Goal: Task Accomplishment & Management: Manage account settings

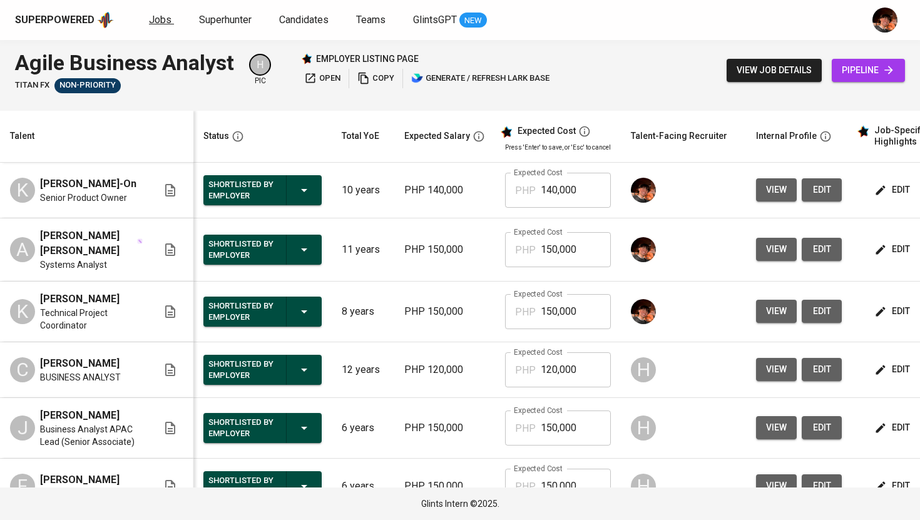
click at [153, 21] on span "Jobs" at bounding box center [160, 20] width 23 height 12
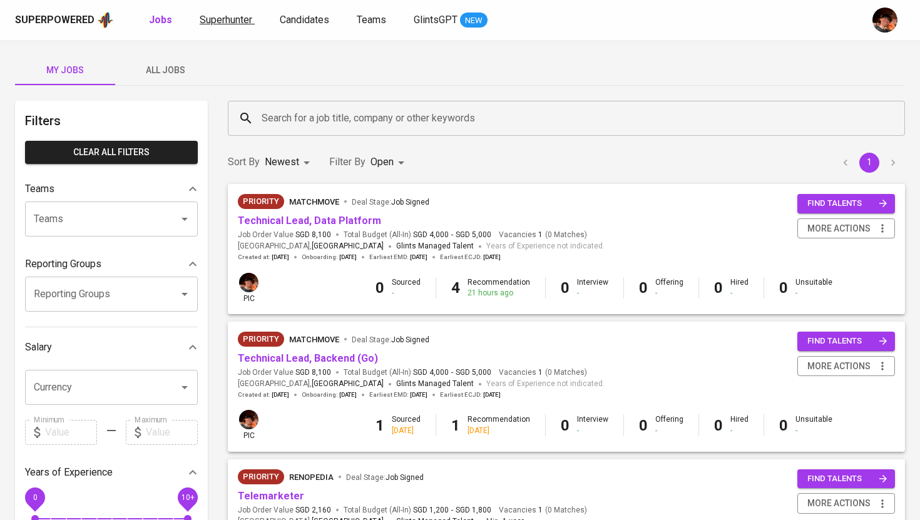
click at [236, 22] on span "Superhunter" at bounding box center [226, 20] width 53 height 12
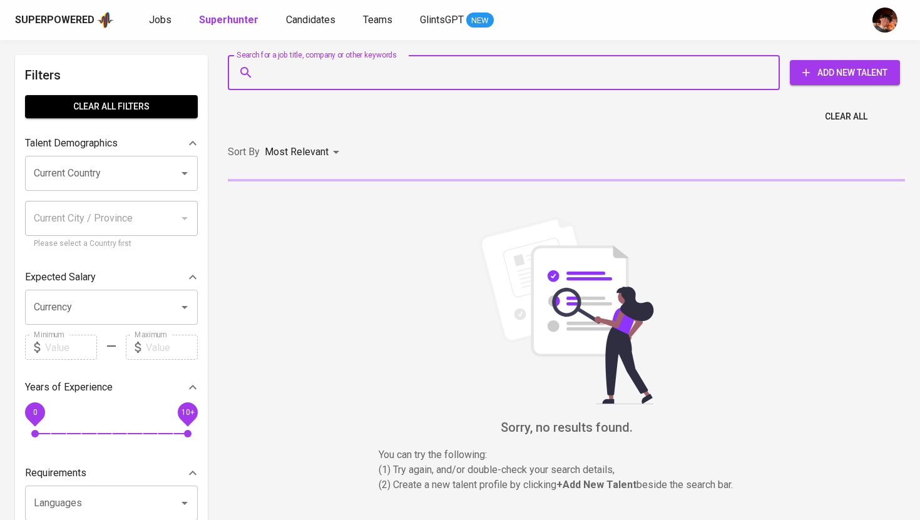
click at [308, 63] on input "Search for a job title, company or other keywords" at bounding box center [506, 73] width 497 height 24
paste input "[EMAIL_ADDRESS][DOMAIN_NAME]"
type input "[EMAIL_ADDRESS][DOMAIN_NAME]"
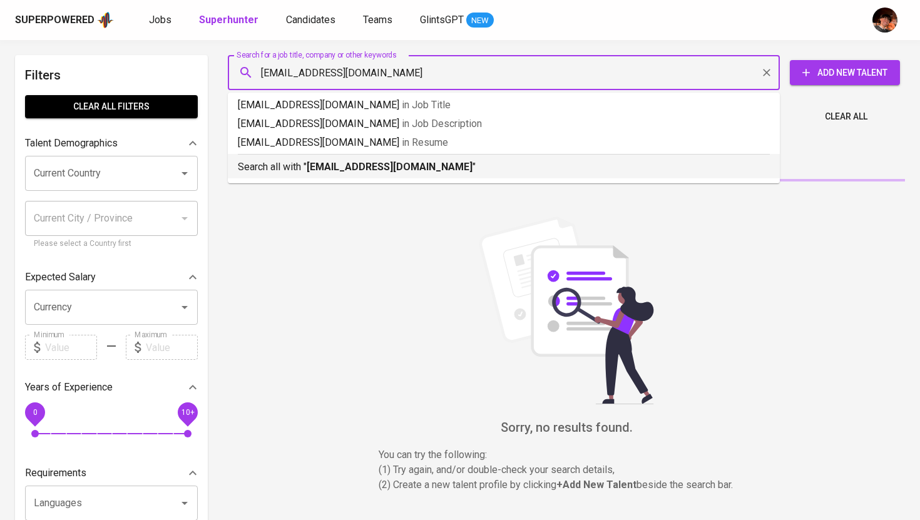
click at [357, 163] on b "[EMAIL_ADDRESS][DOMAIN_NAME]" at bounding box center [390, 167] width 166 height 12
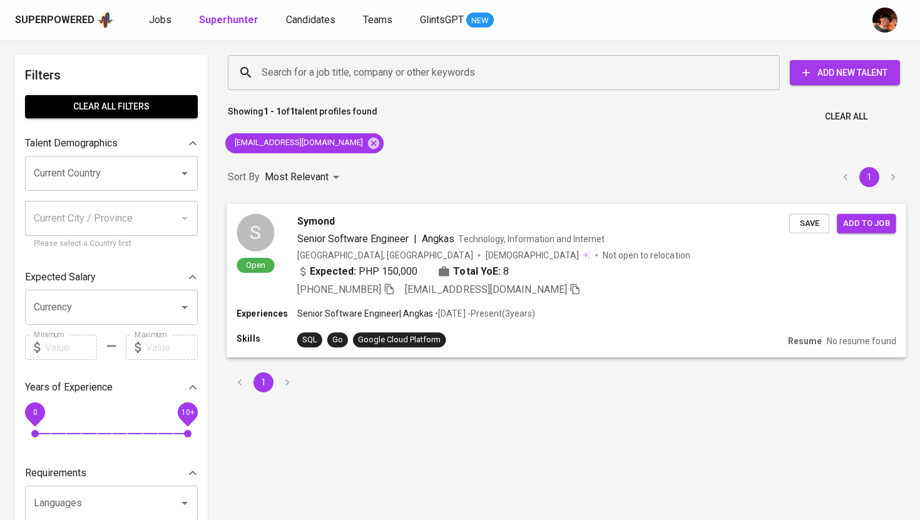
click at [328, 225] on span "Symond" at bounding box center [316, 220] width 38 height 15
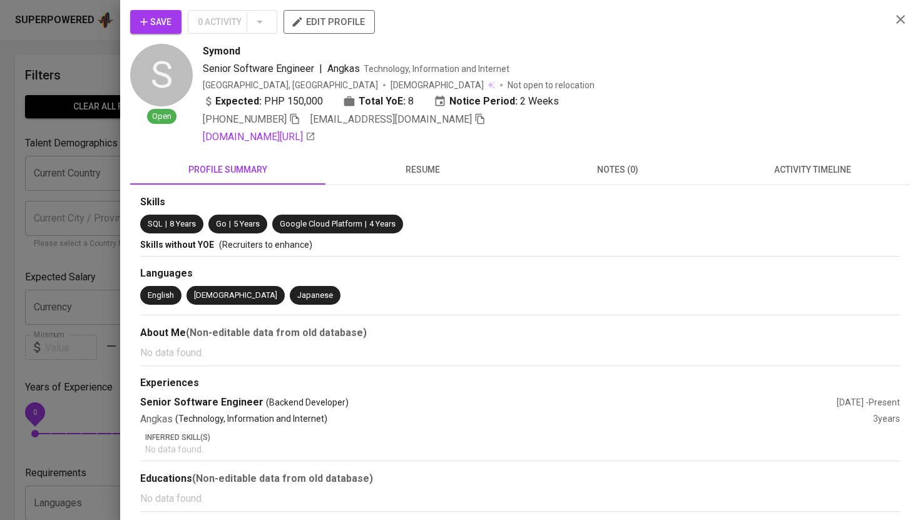
click at [780, 168] on span "activity timeline" at bounding box center [813, 170] width 180 height 16
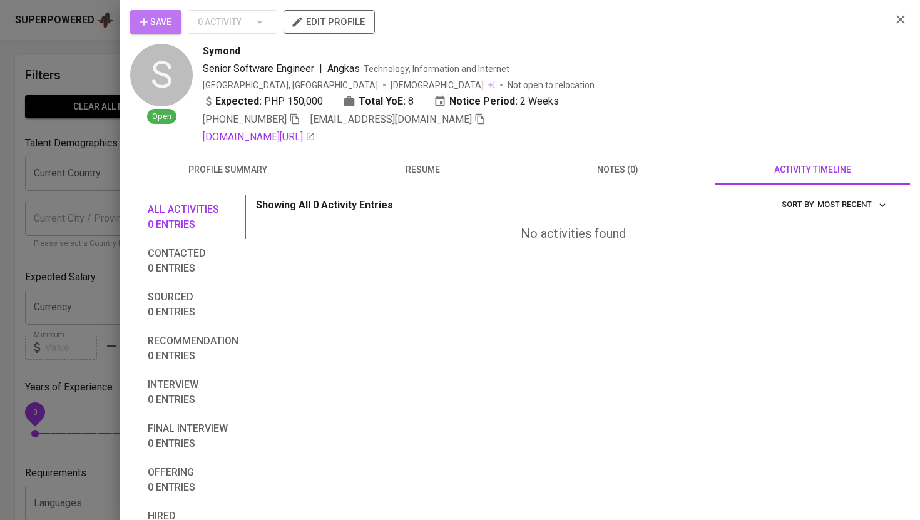
click at [136, 23] on button "Save" at bounding box center [155, 22] width 51 height 24
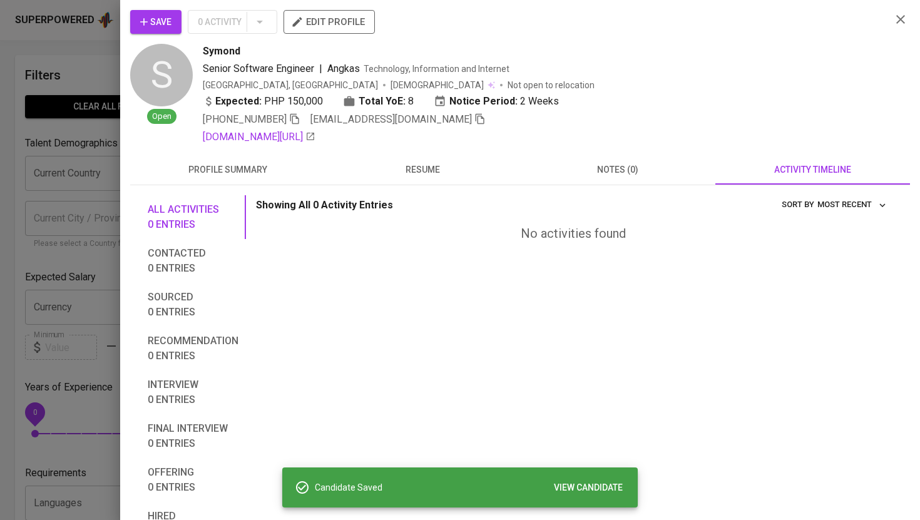
click at [610, 490] on span "VIEW CANDIDATE" at bounding box center [588, 488] width 69 height 16
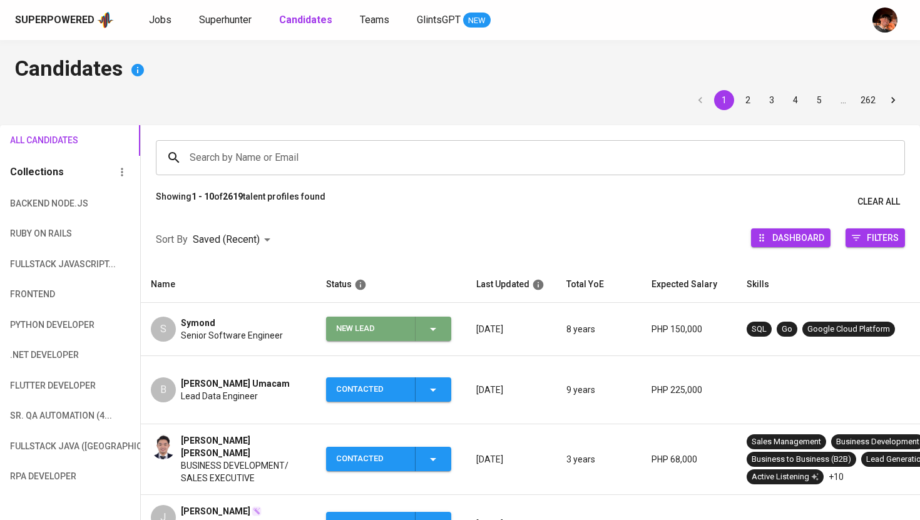
click at [434, 323] on icon "button" at bounding box center [432, 329] width 15 height 15
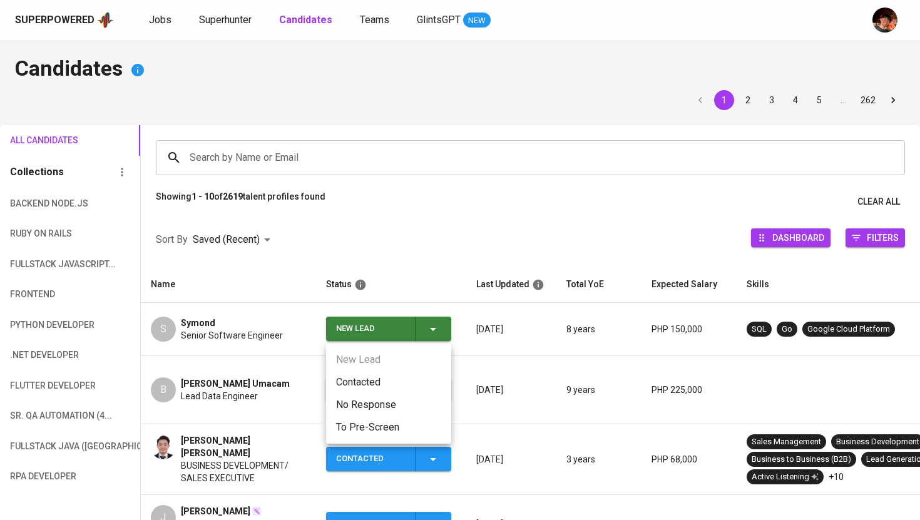
click at [392, 390] on li "Contacted" at bounding box center [388, 382] width 125 height 23
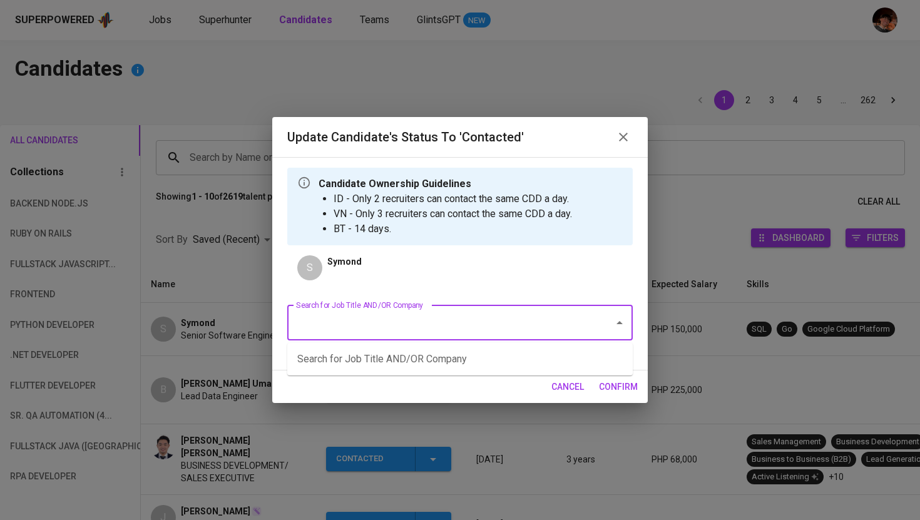
click at [485, 324] on input "Search for Job Title AND/OR Company" at bounding box center [442, 323] width 299 height 24
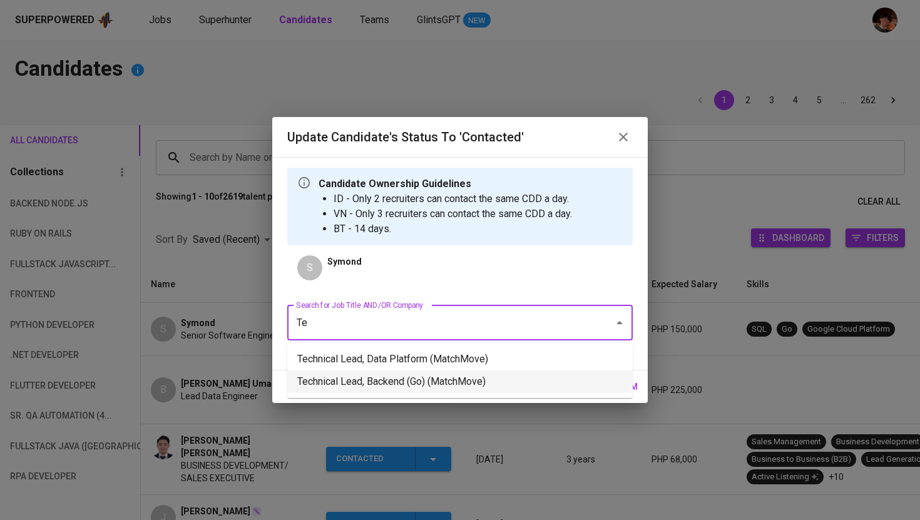
click at [474, 382] on li "Technical Lead, Backend (Go) (MatchMove)" at bounding box center [459, 381] width 345 height 23
type input "Te"
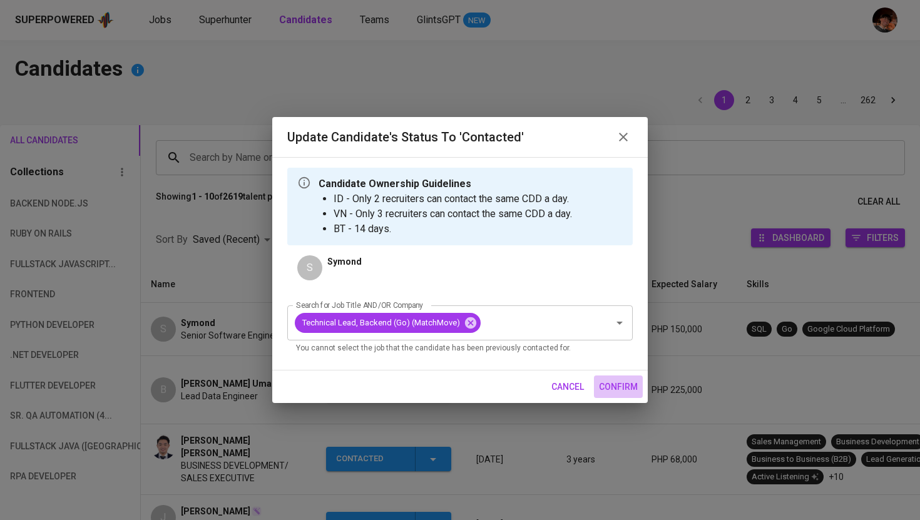
click at [621, 385] on span "confirm" at bounding box center [618, 387] width 39 height 16
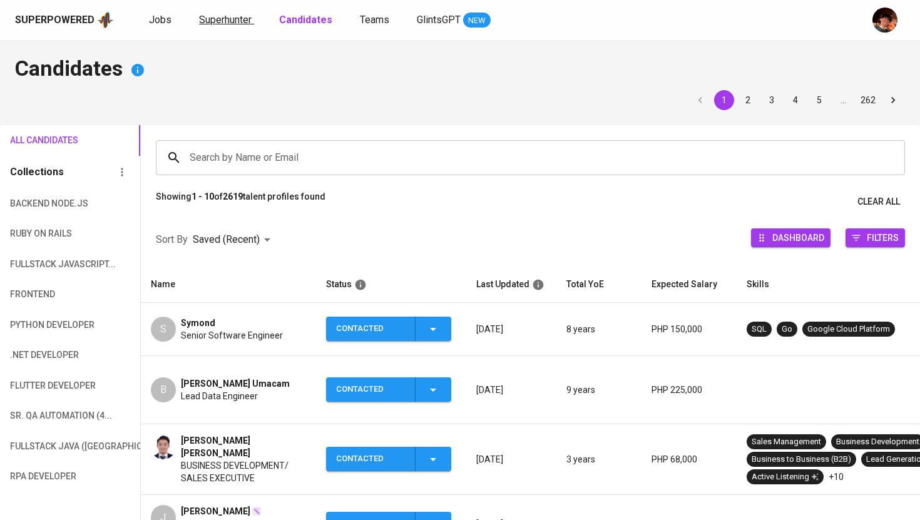
click at [227, 16] on span "Superhunter" at bounding box center [225, 20] width 53 height 12
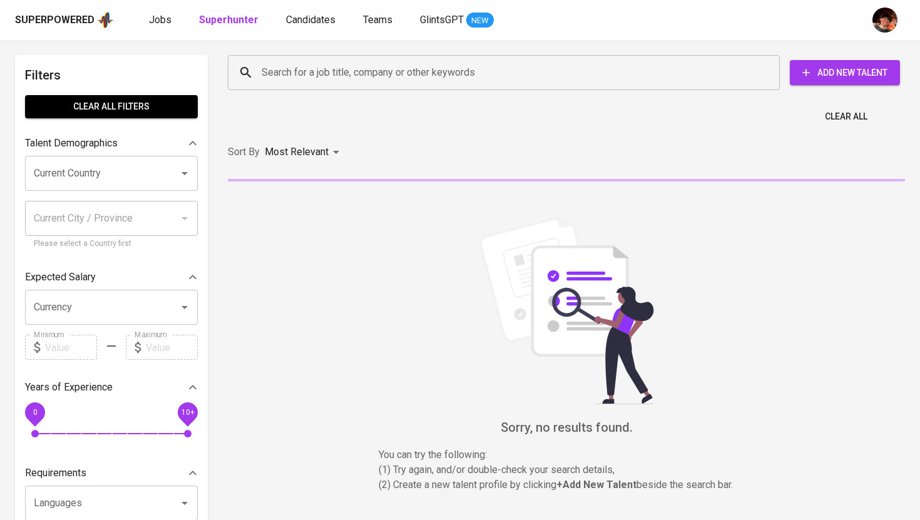
click at [288, 66] on input "Search for a job title, company or other keywords" at bounding box center [506, 73] width 497 height 24
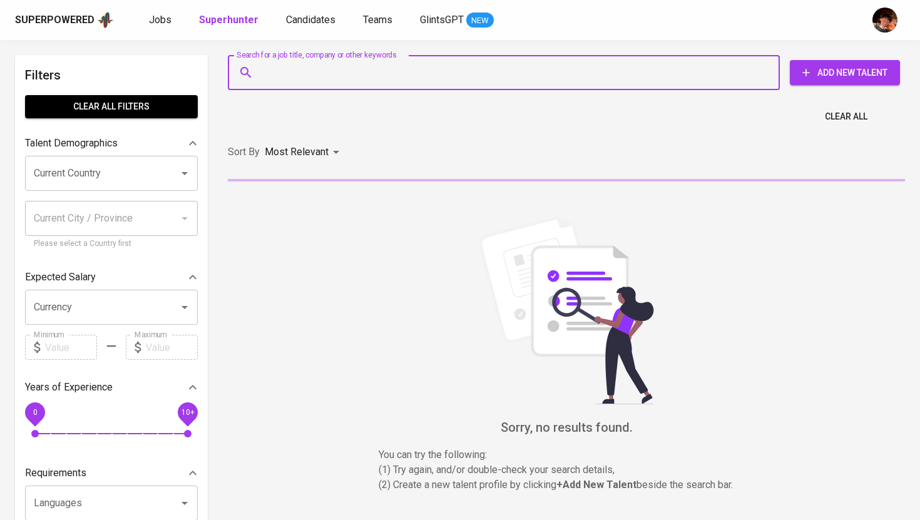
paste input "[EMAIL_ADDRESS][DOMAIN_NAME]"
type input "[EMAIL_ADDRESS][DOMAIN_NAME]"
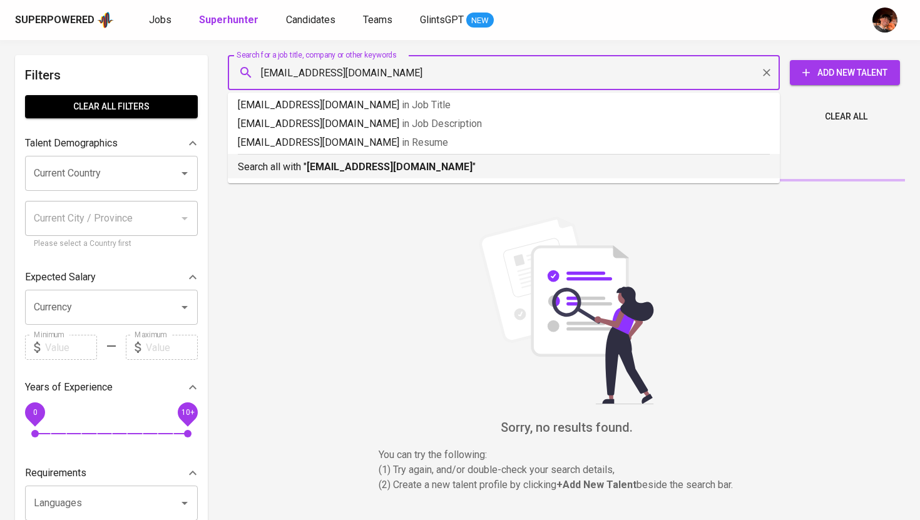
click at [308, 167] on b "[EMAIL_ADDRESS][DOMAIN_NAME]" at bounding box center [390, 167] width 166 height 12
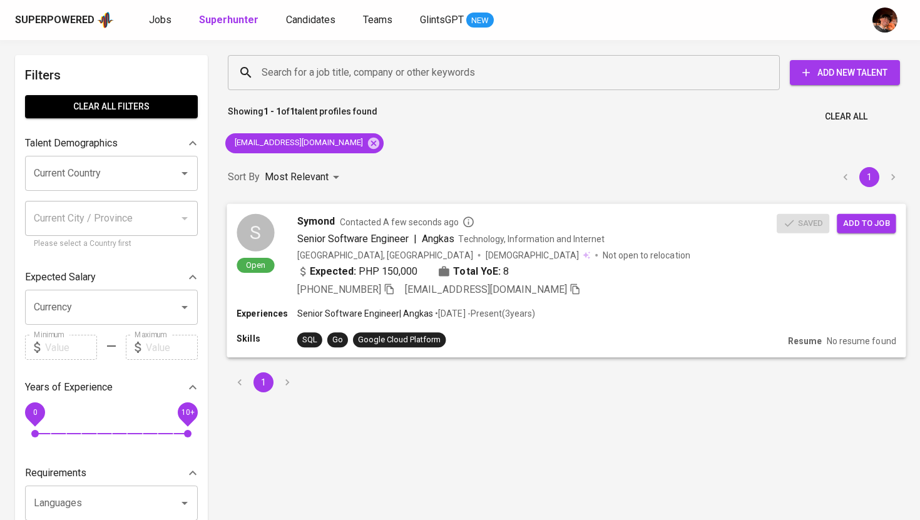
click at [320, 222] on span "Symond" at bounding box center [316, 220] width 38 height 15
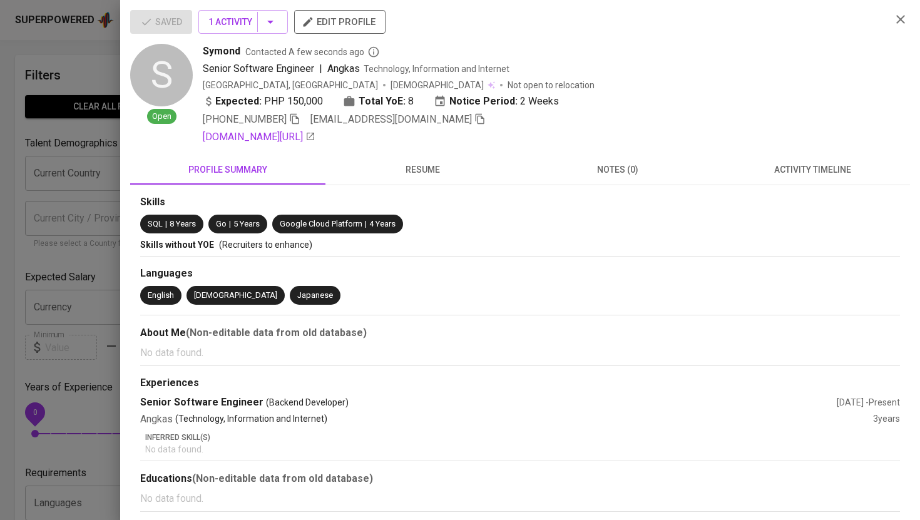
click at [350, 26] on span "edit profile" at bounding box center [339, 22] width 71 height 16
click at [83, 118] on div at bounding box center [460, 260] width 920 height 520
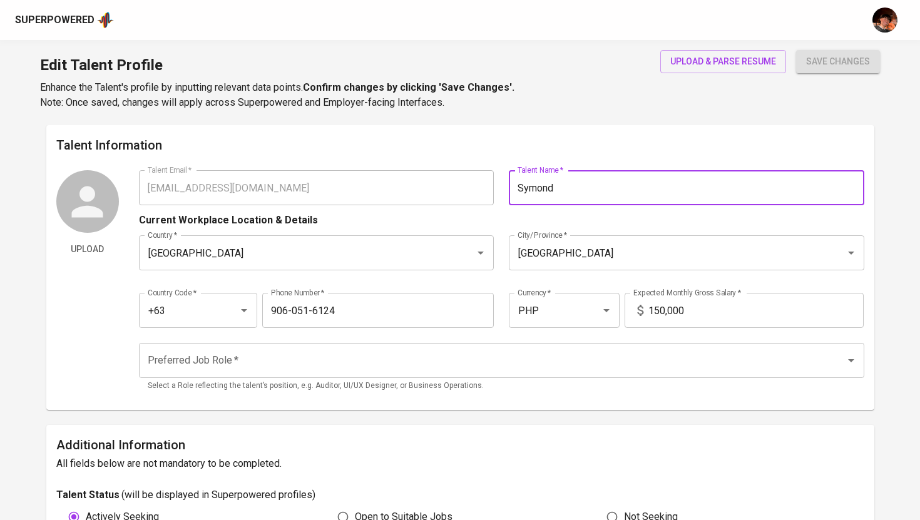
click at [626, 179] on input "Symond" at bounding box center [686, 187] width 355 height 35
click at [579, 191] on input "Symond" at bounding box center [686, 187] width 355 height 35
type input "[PERSON_NAME]"
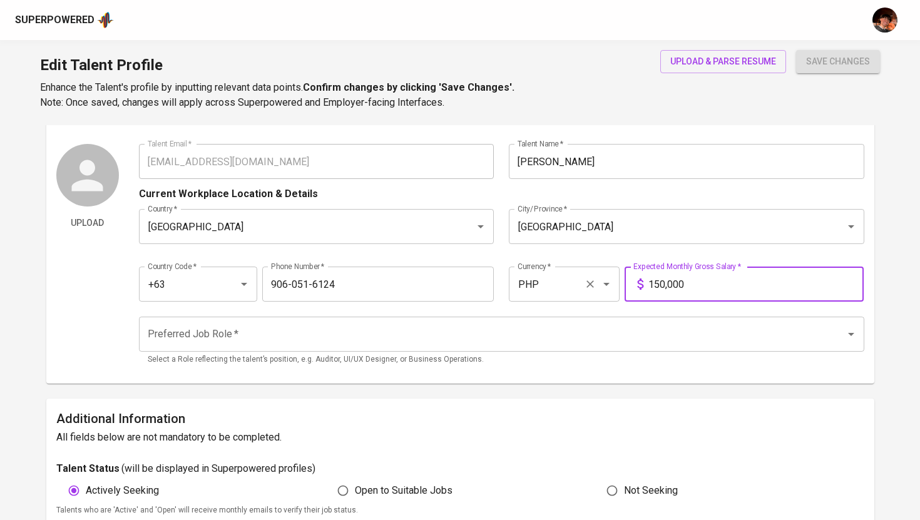
drag, startPoint x: 713, startPoint y: 284, endPoint x: 613, endPoint y: 283, distance: 100.1
click at [613, 283] on div "Country Code   * +63 Country Code * Phone Number   * 906-051-6124 Phone Number …" at bounding box center [501, 281] width 725 height 58
click at [571, 317] on div "Preferred Job Role *" at bounding box center [501, 334] width 725 height 35
type input "250,000"
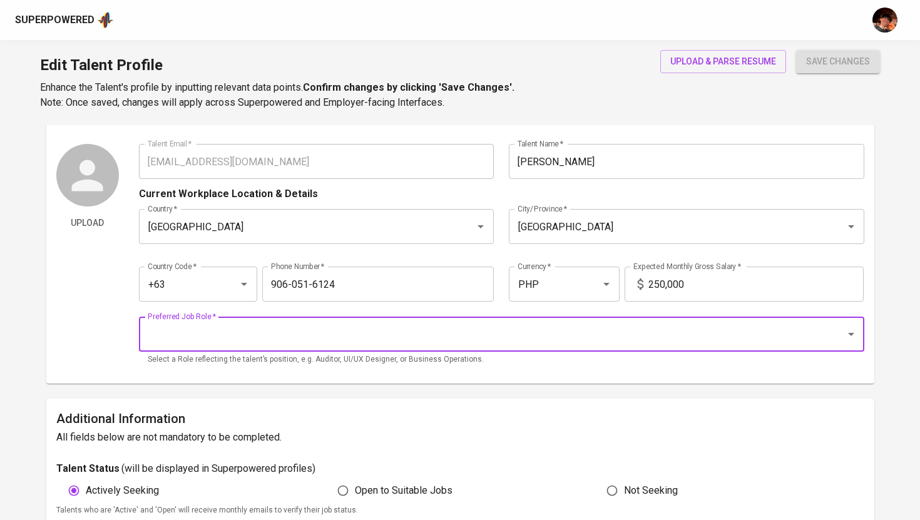
click at [564, 338] on input "Preferred Job Role   *" at bounding box center [484, 334] width 679 height 24
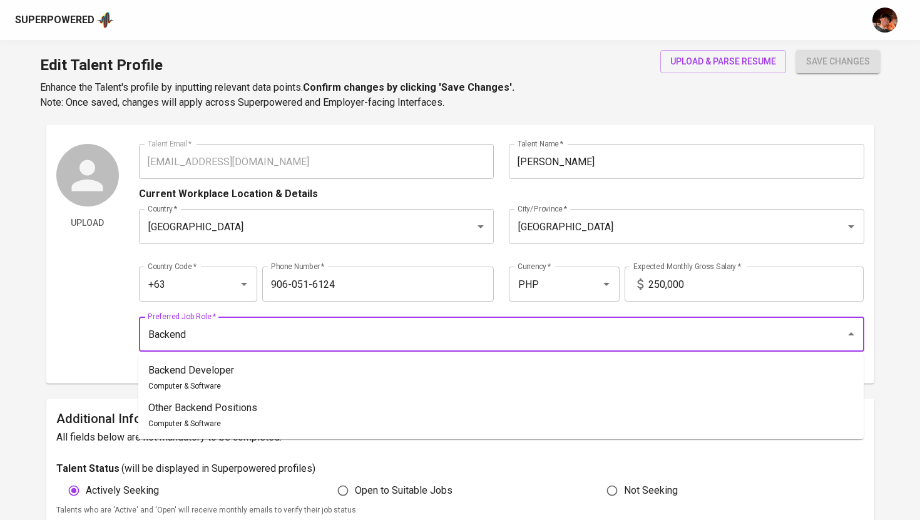
click at [435, 368] on li "Backend Developer Computer & Software" at bounding box center [500, 378] width 725 height 38
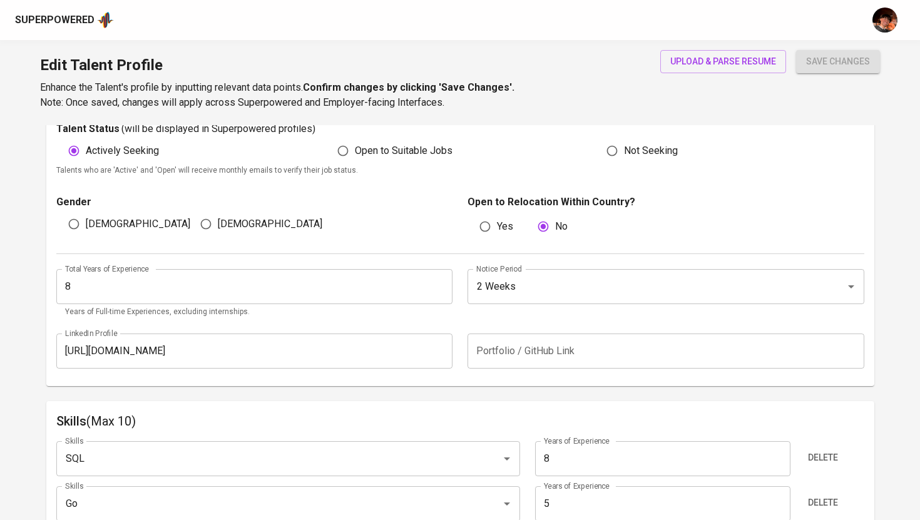
scroll to position [377, 0]
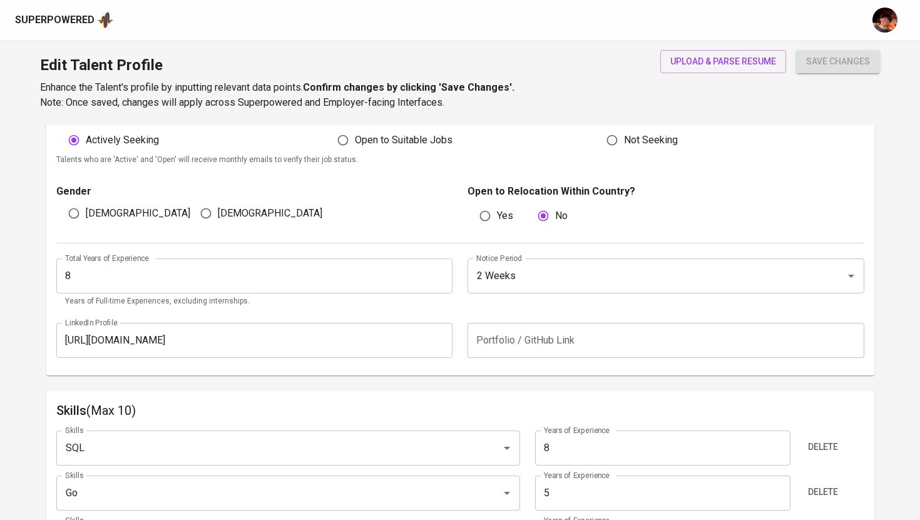
type input "Backend Developer"
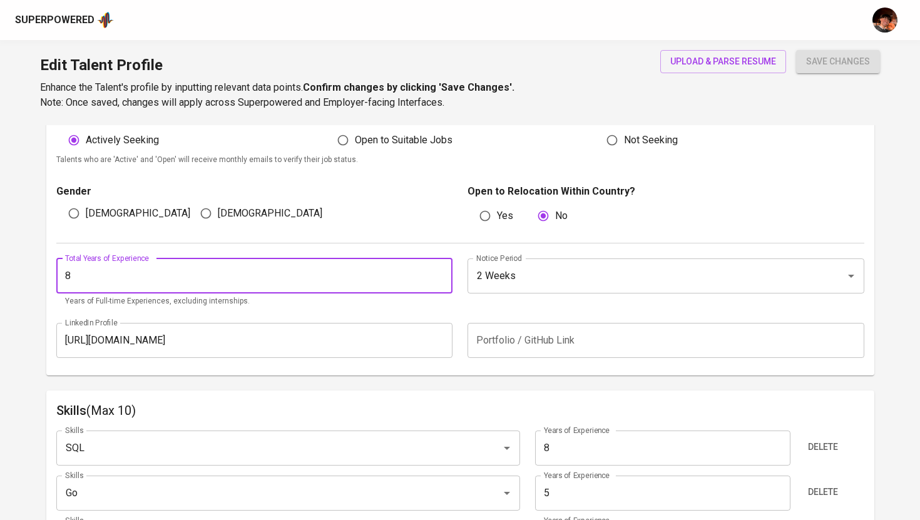
click at [263, 280] on input "8" at bounding box center [254, 275] width 397 height 35
type input "10"
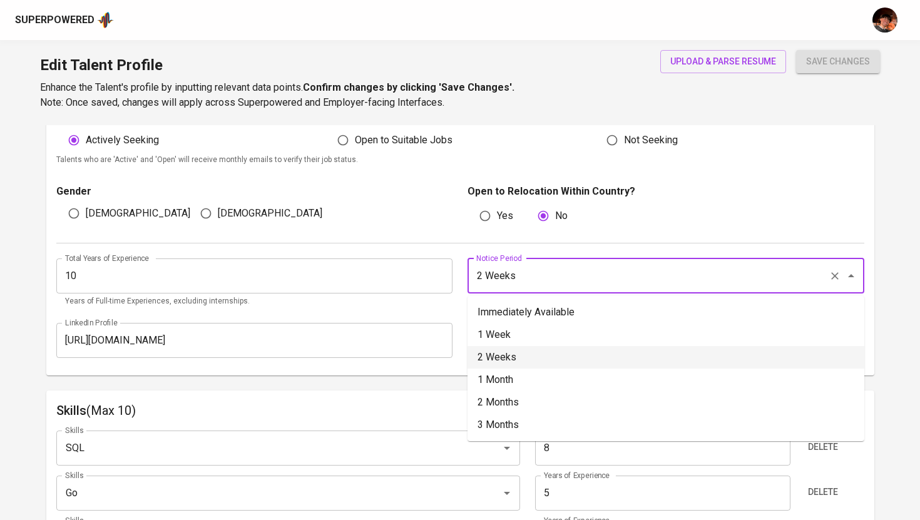
click at [550, 285] on input "2 Weeks" at bounding box center [648, 276] width 350 height 24
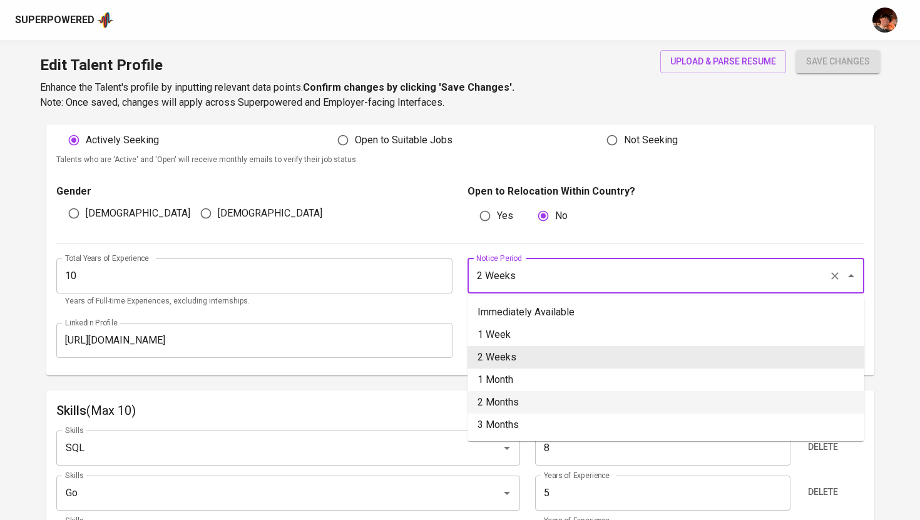
click at [524, 398] on li "2 Months" at bounding box center [665, 402] width 397 height 23
type input "2 Months"
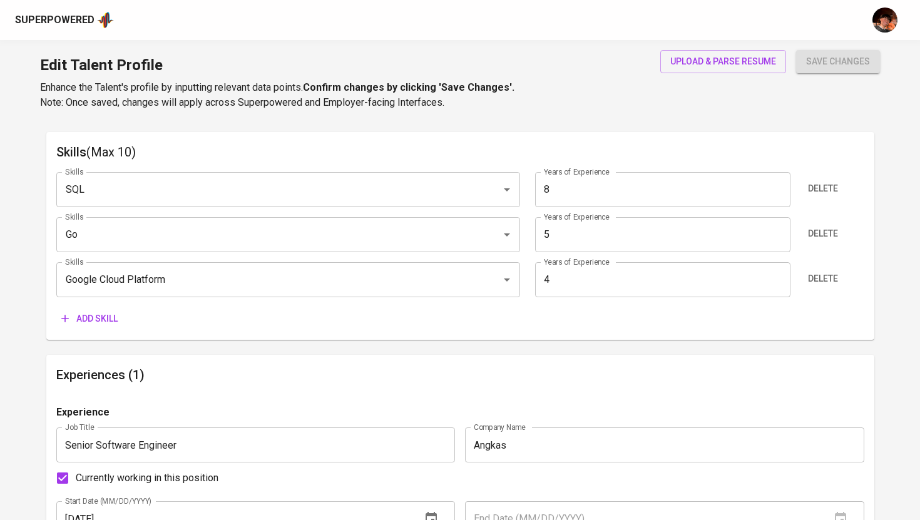
scroll to position [649, 0]
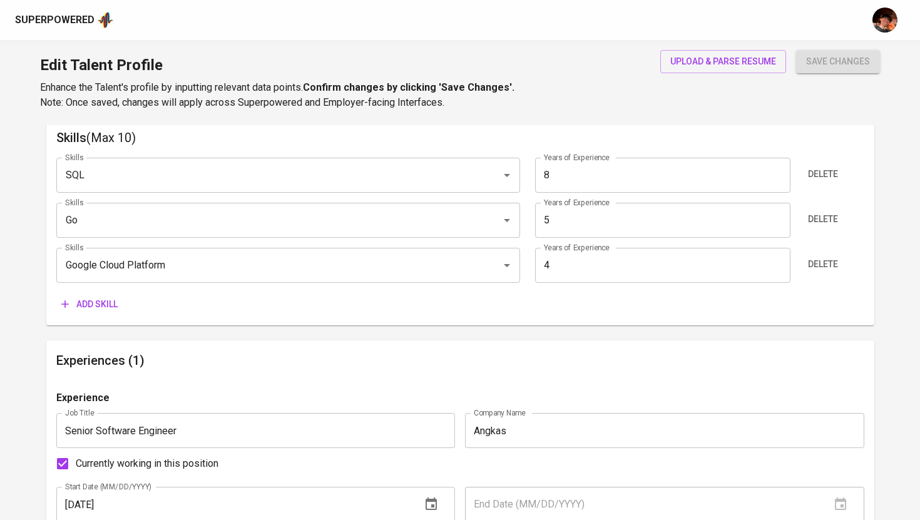
click at [593, 226] on input "5" at bounding box center [662, 220] width 255 height 35
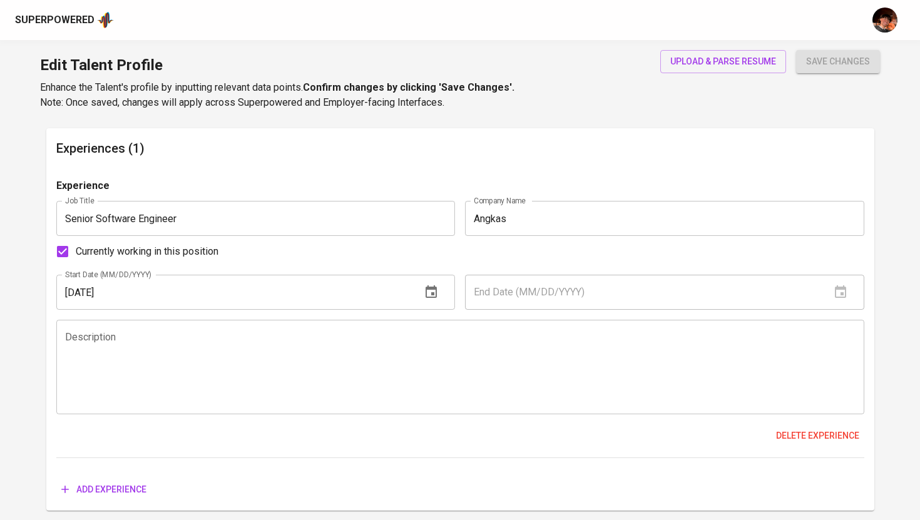
scroll to position [870, 0]
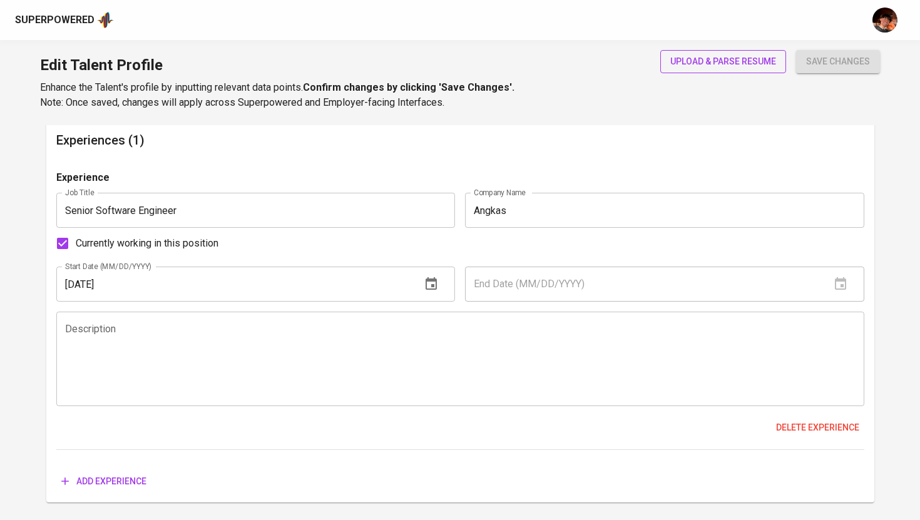
type input "7"
click at [679, 68] on span "upload & parse resume" at bounding box center [723, 62] width 106 height 16
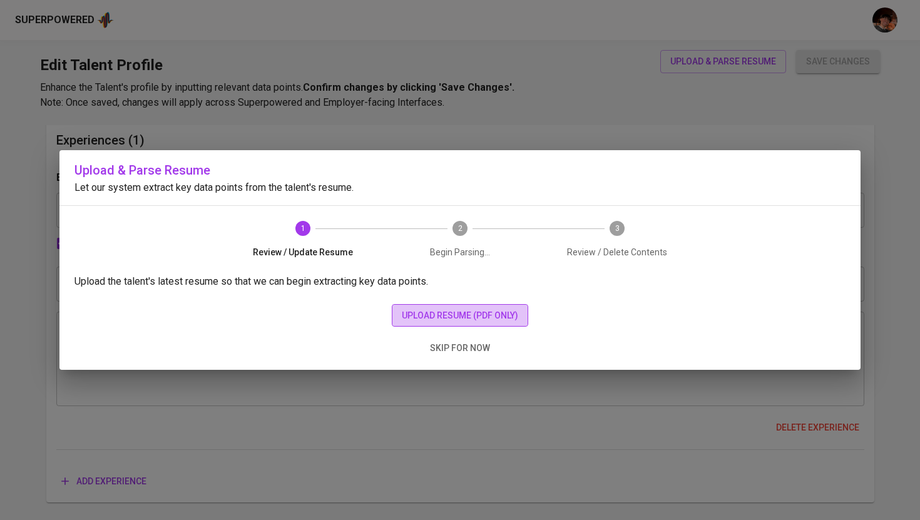
click at [455, 318] on span "upload resume (pdf only)" at bounding box center [460, 316] width 116 height 16
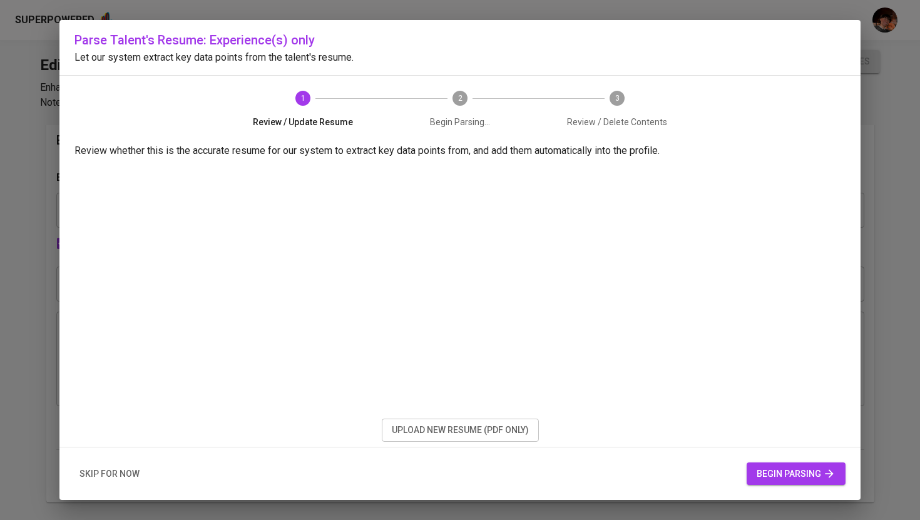
click at [809, 476] on span "begin parsing" at bounding box center [795, 474] width 79 height 16
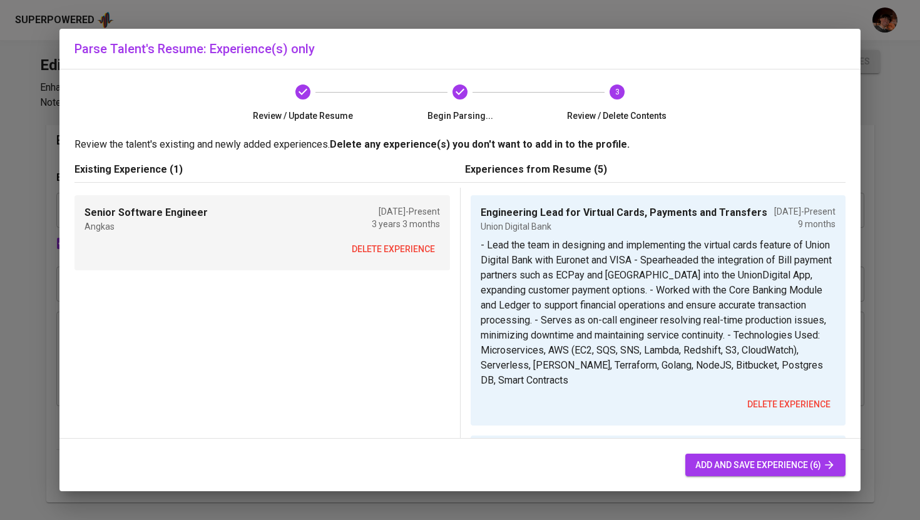
click at [382, 257] on button "delete experience" at bounding box center [393, 249] width 93 height 23
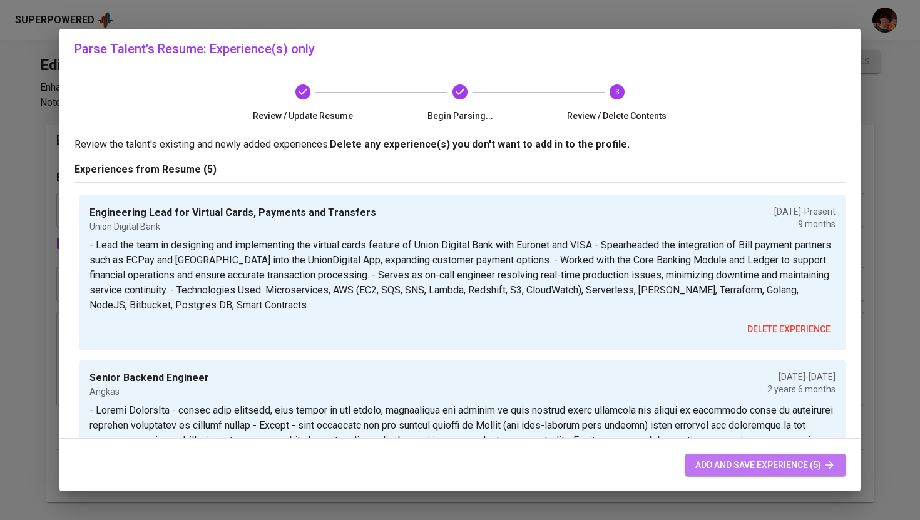
click at [734, 467] on span "add and save experience (5)" at bounding box center [765, 465] width 140 height 16
type input "Symond"
type input "150,000"
type input "8"
type input "2 Weeks"
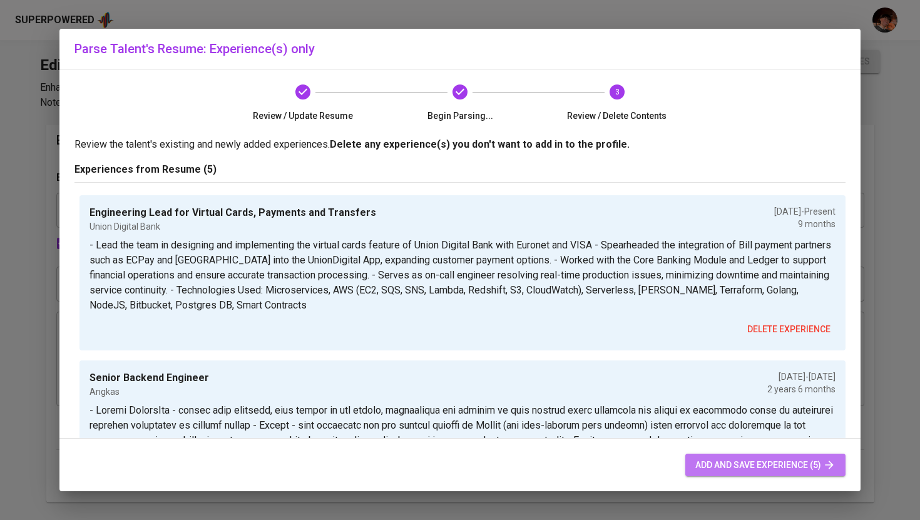
type input "5"
type input "Engineering Lead for Virtual Cards, Payments and Transfers"
type input "Union Digital Bank"
type input "12/01/2024"
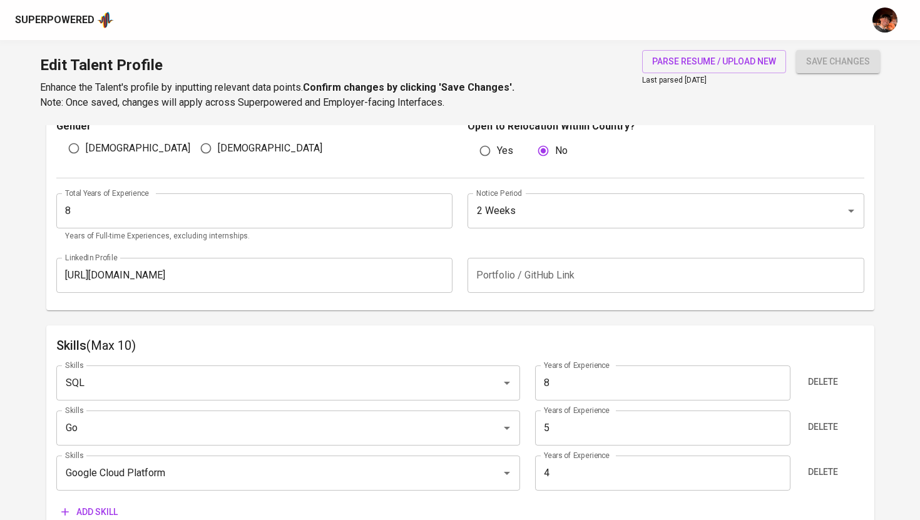
scroll to position [444, 0]
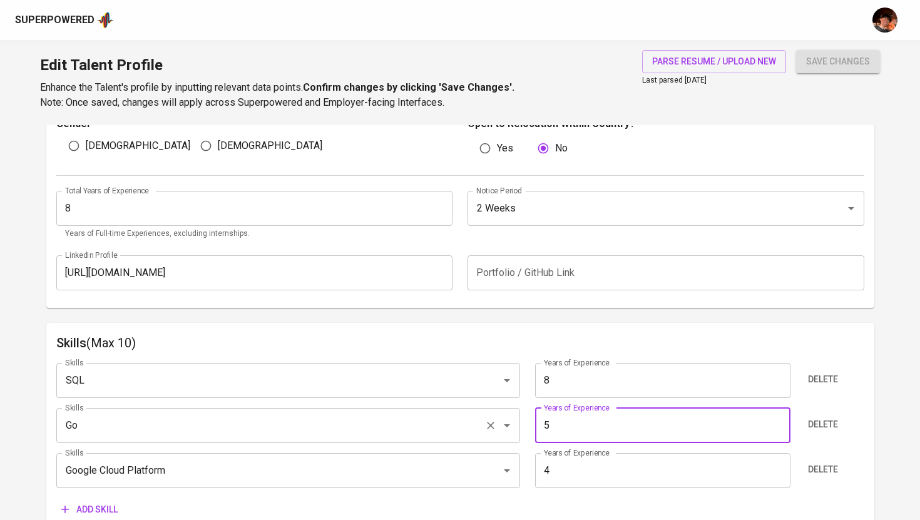
drag, startPoint x: 574, startPoint y: 420, endPoint x: 401, endPoint y: 419, distance: 172.7
click at [401, 419] on div "Skills Go Skills Years of Experience 5 Years of Experience Delete" at bounding box center [460, 425] width 808 height 35
type input "7"
click at [796, 50] on button "save changes" at bounding box center [838, 61] width 84 height 23
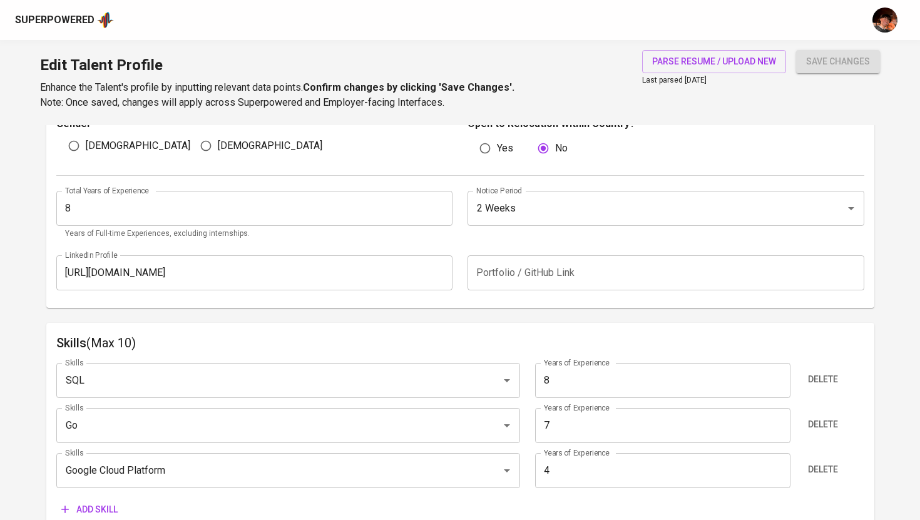
scroll to position [100, 0]
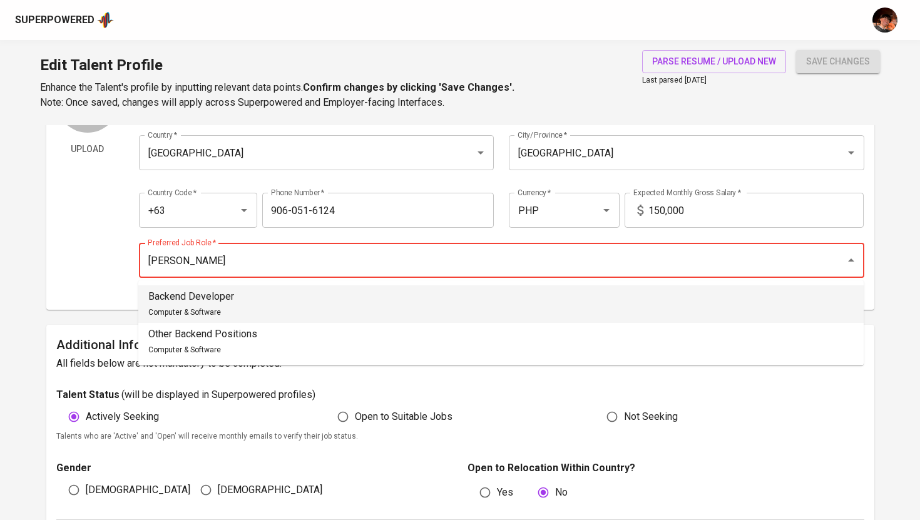
click at [522, 303] on li "Backend Developer Computer & Software" at bounding box center [500, 304] width 725 height 38
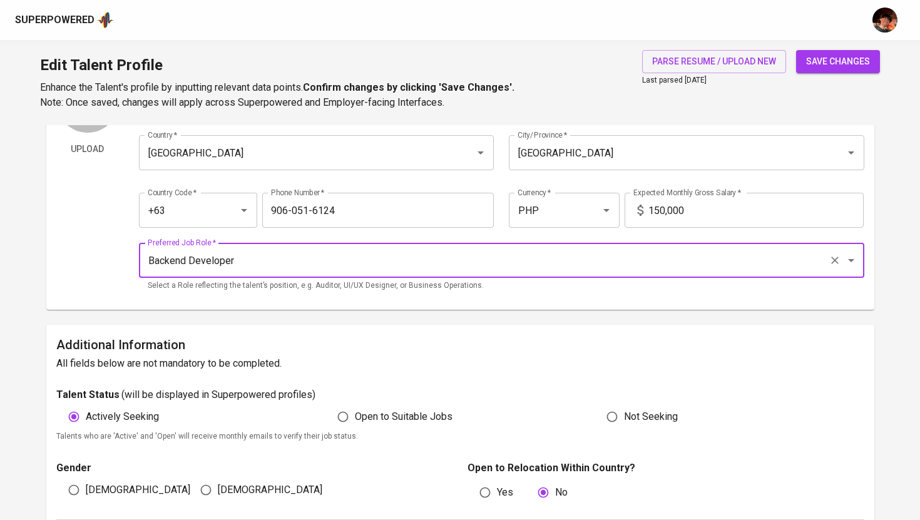
type input "Backend Developer"
click at [828, 59] on span "save changes" at bounding box center [838, 62] width 64 height 16
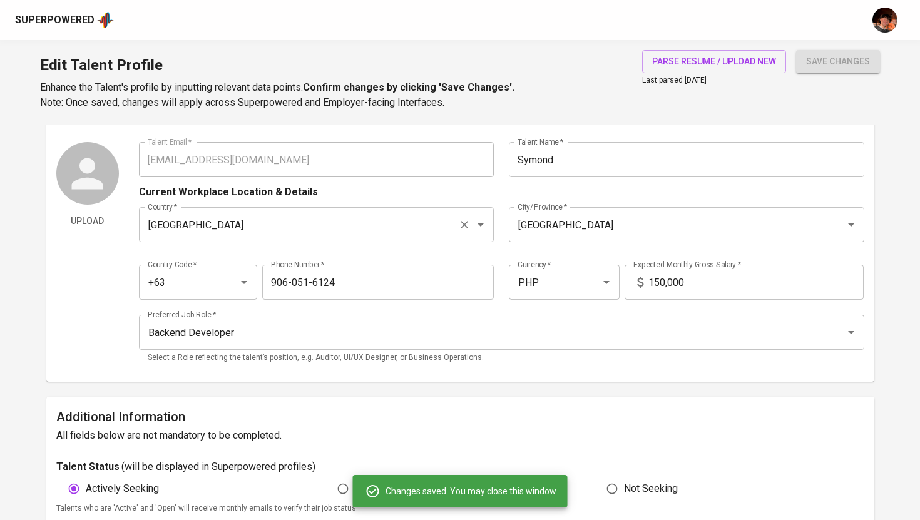
scroll to position [0, 0]
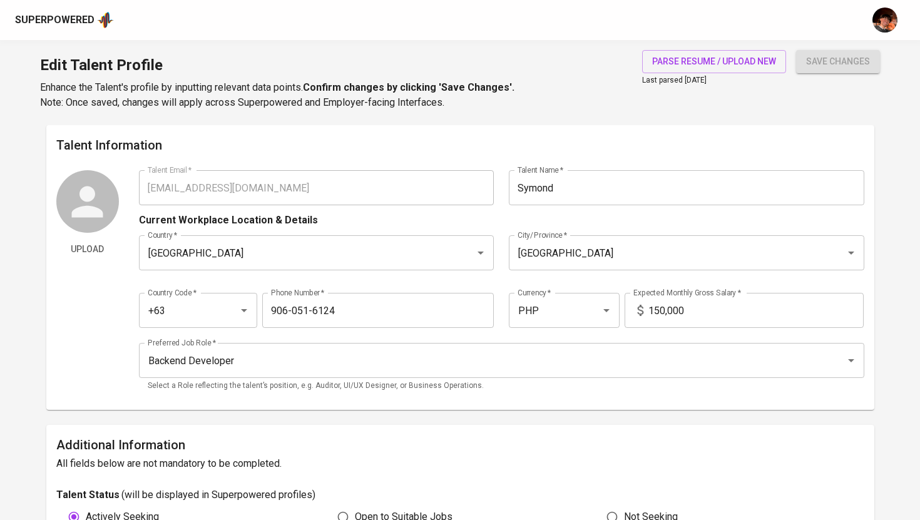
click at [41, 28] on div "Superpowered" at bounding box center [64, 20] width 99 height 19
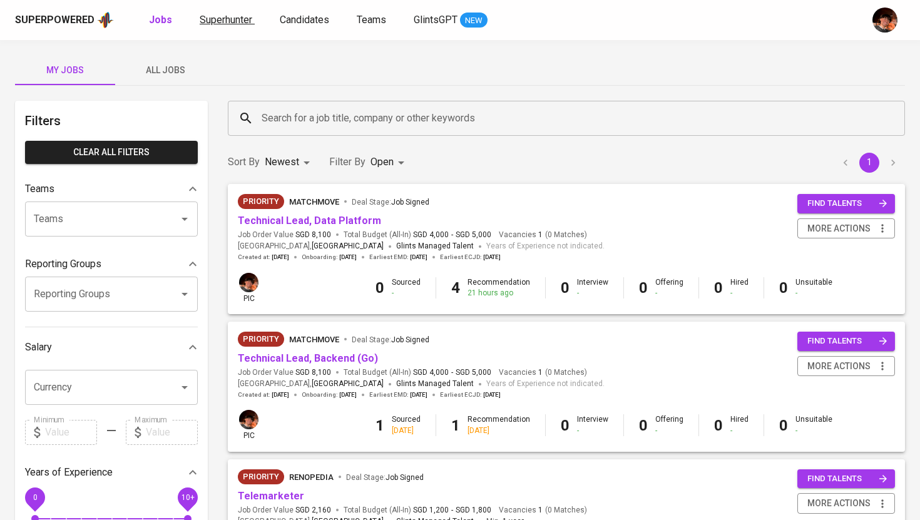
click at [224, 24] on span "Superhunter" at bounding box center [226, 20] width 53 height 12
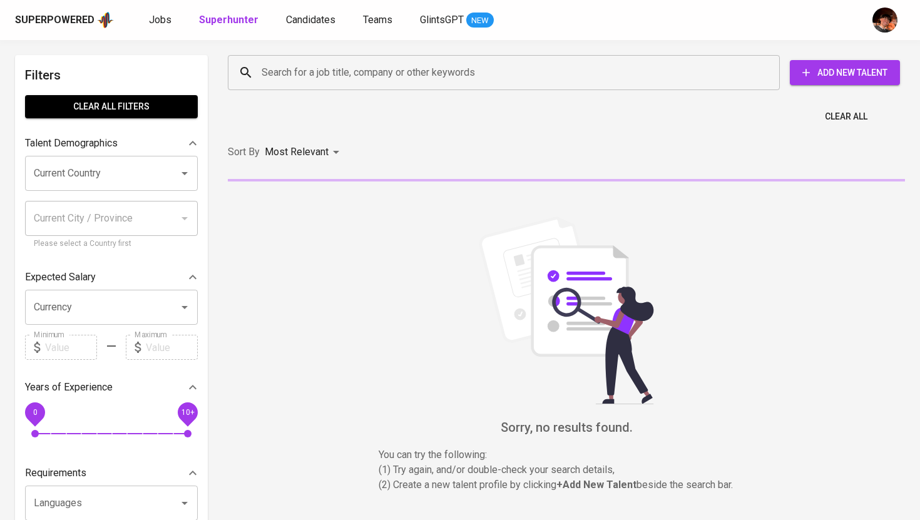
click at [328, 83] on input "Search for a job title, company or other keywords" at bounding box center [506, 73] width 497 height 24
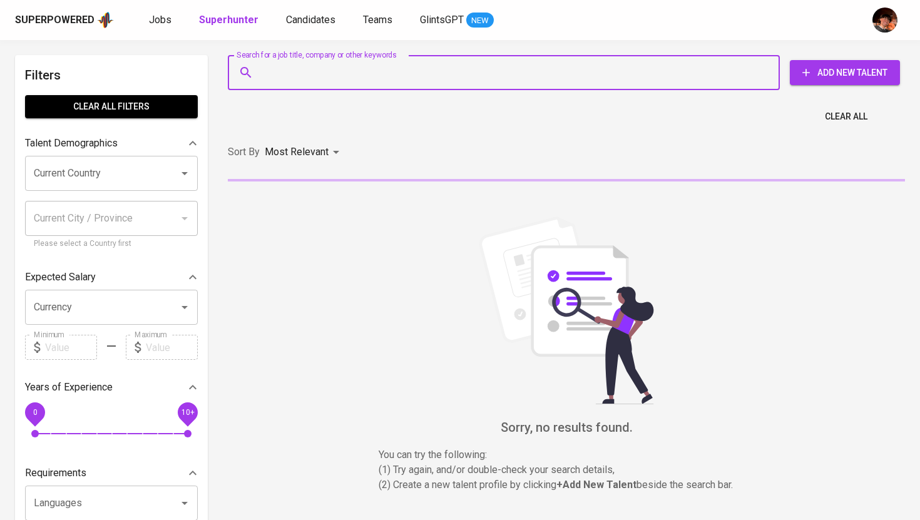
paste input "[EMAIL_ADDRESS][DOMAIN_NAME]"
type input "[EMAIL_ADDRESS][DOMAIN_NAME]"
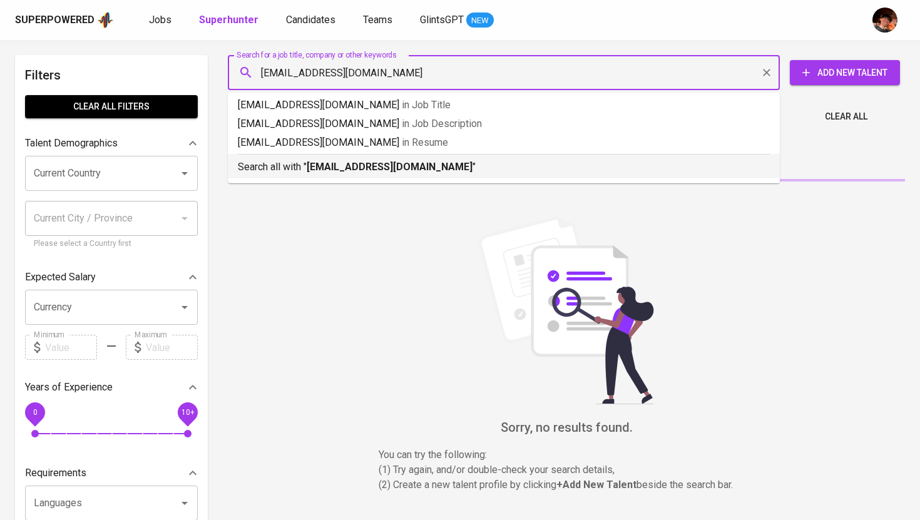
click at [385, 168] on b "[EMAIL_ADDRESS][DOMAIN_NAME]" at bounding box center [390, 167] width 166 height 12
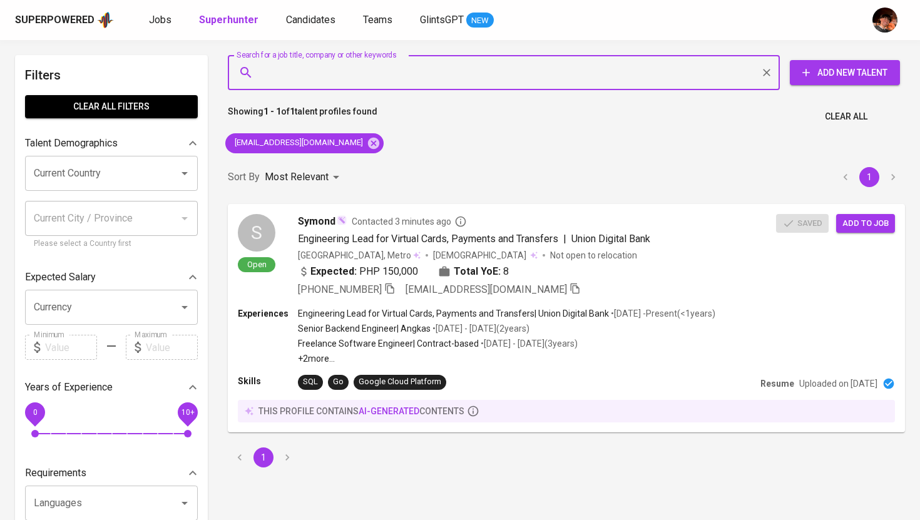
click at [474, 71] on input "Search for a job title, company or other keywords" at bounding box center [506, 73] width 497 height 24
click at [367, 141] on icon at bounding box center [374, 143] width 14 height 14
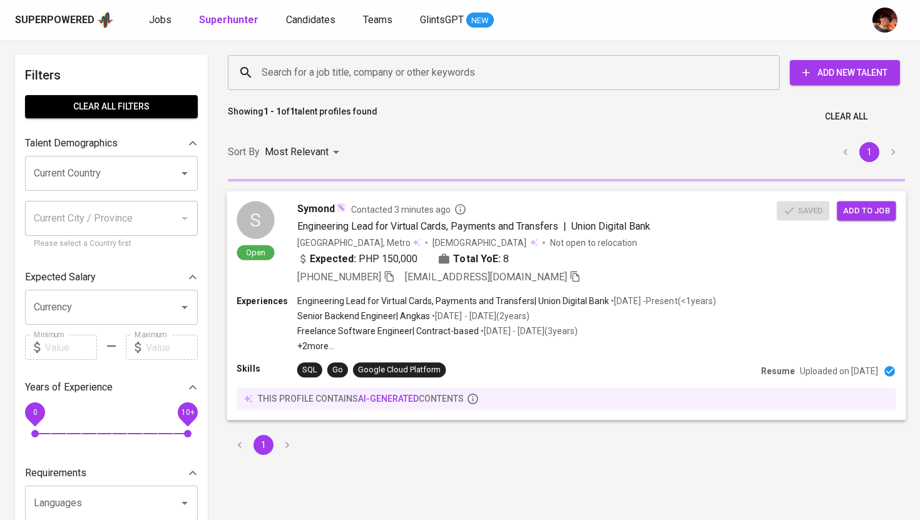
click at [853, 210] on span "Add to job" at bounding box center [866, 210] width 46 height 14
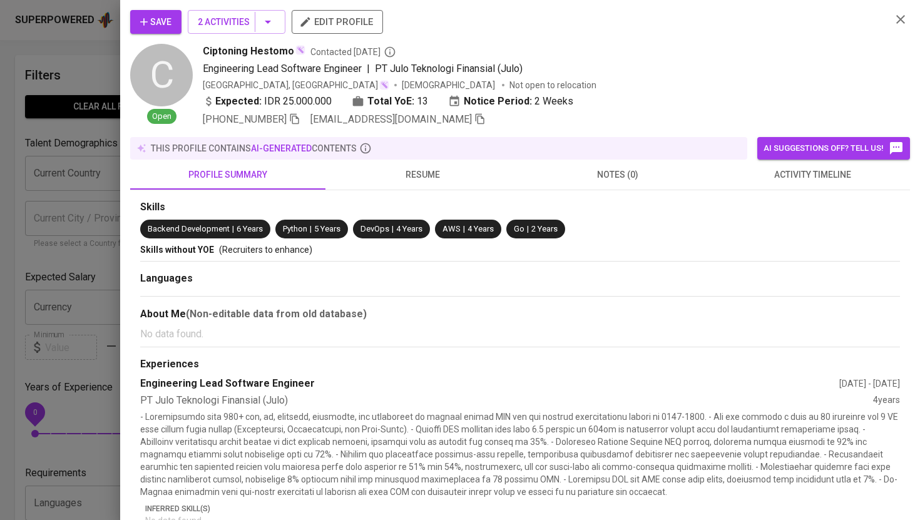
click at [893, 26] on icon "button" at bounding box center [900, 19] width 15 height 15
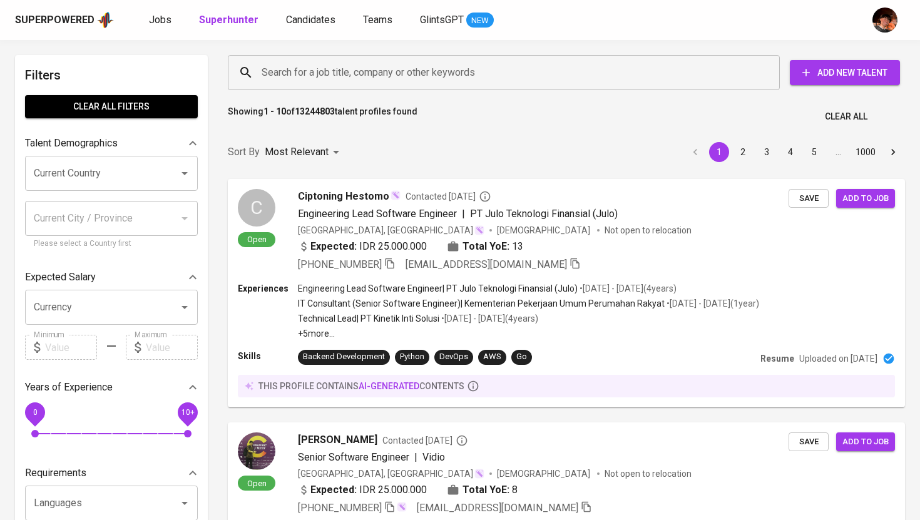
click at [482, 68] on input "Search for a job title, company or other keywords" at bounding box center [506, 73] width 497 height 24
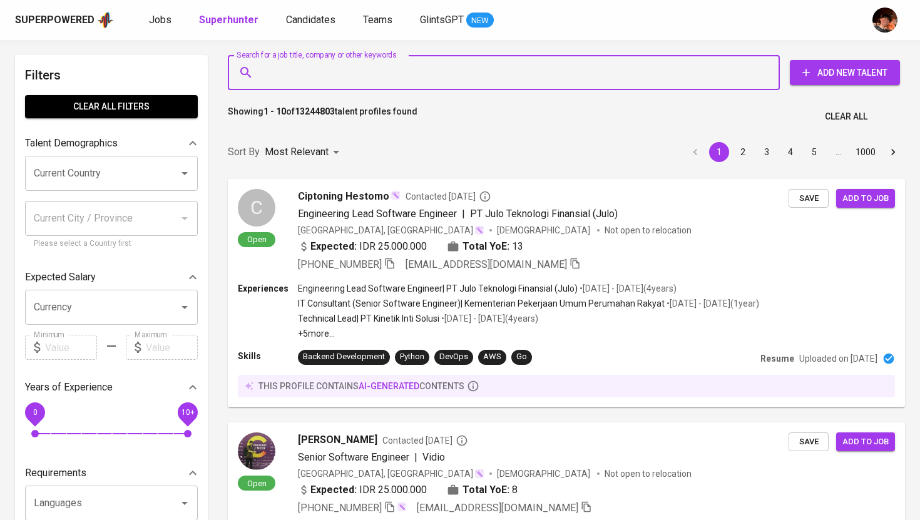
paste input "[EMAIL_ADDRESS][DOMAIN_NAME]"
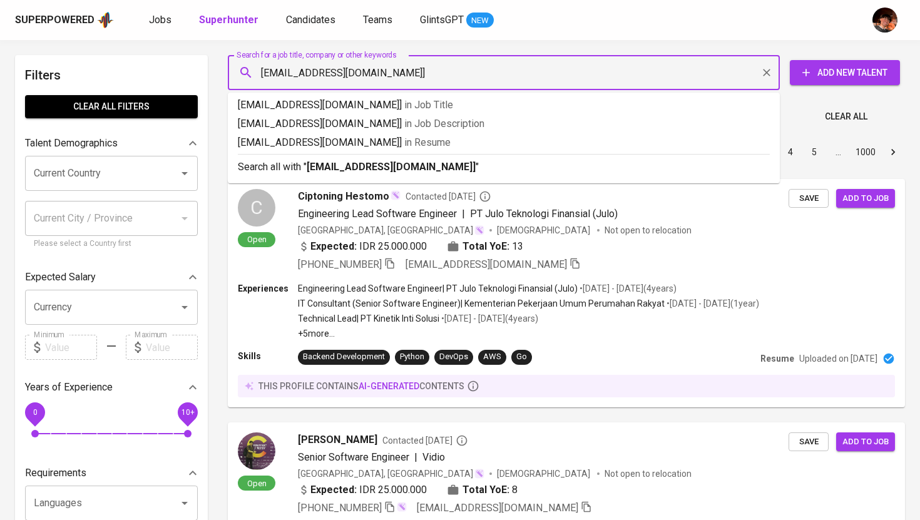
type input "[EMAIL_ADDRESS][DOMAIN_NAME]"
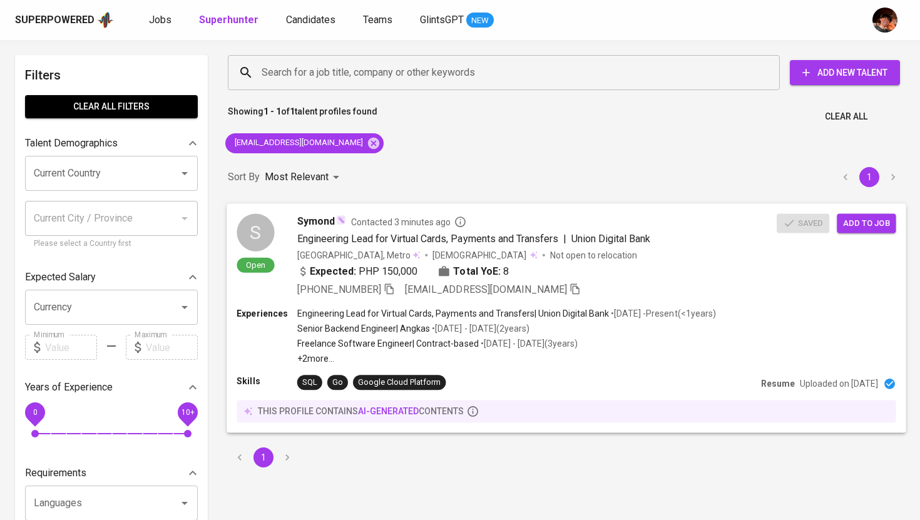
click at [310, 210] on div "S Open Symond Contacted 3 minutes ago Engineering Lead for Virtual Cards, Payme…" at bounding box center [565, 255] width 679 height 104
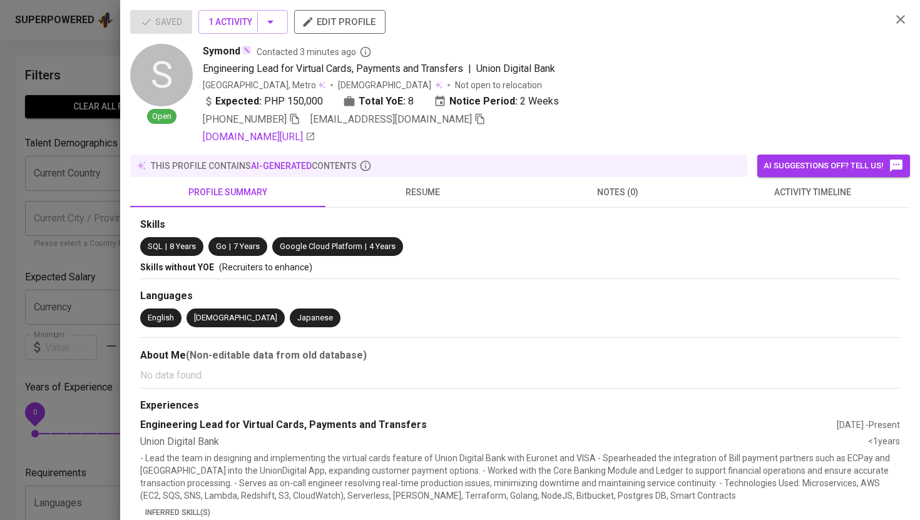
click at [325, 26] on span "edit profile" at bounding box center [339, 22] width 71 height 16
click at [901, 16] on icon "button" at bounding box center [900, 19] width 15 height 15
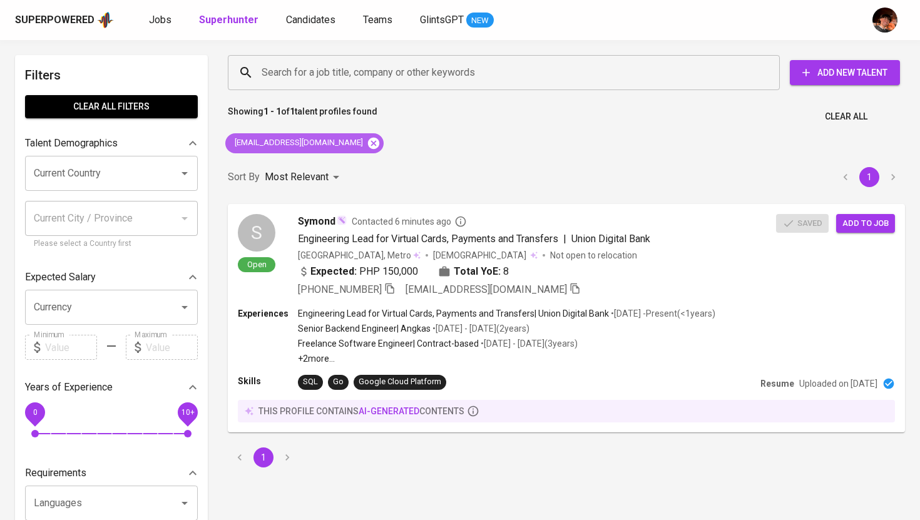
click at [368, 146] on icon at bounding box center [373, 142] width 11 height 11
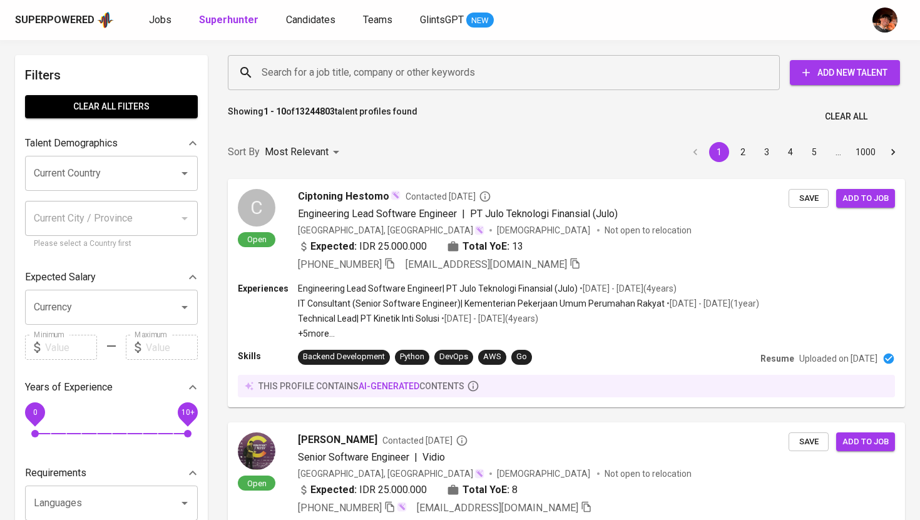
click at [348, 66] on input "Search for a job title, company or other keywords" at bounding box center [506, 73] width 497 height 24
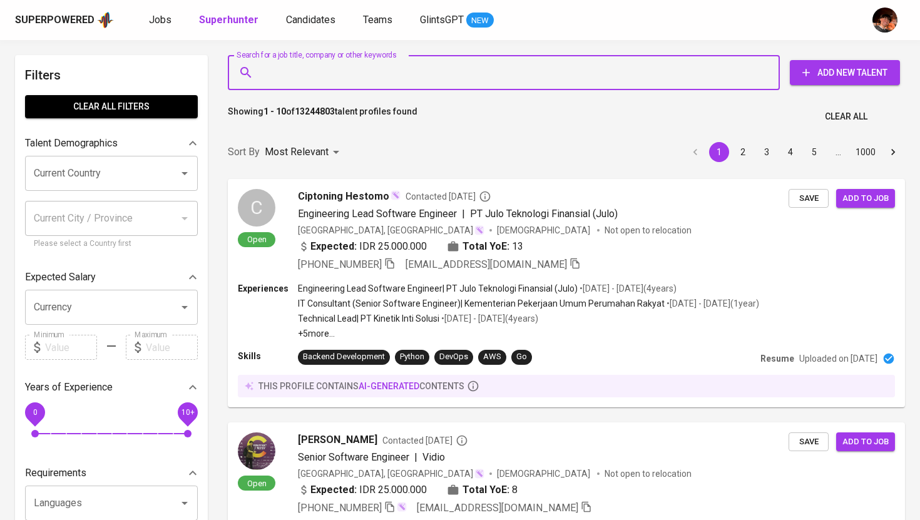
paste input "[EMAIL_ADDRESS][DOMAIN_NAME]"
type input "[EMAIL_ADDRESS][DOMAIN_NAME]"
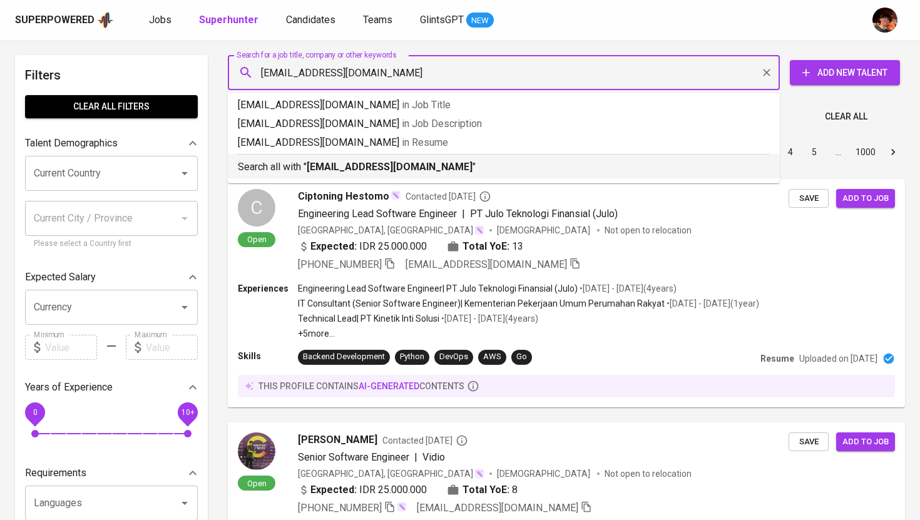
click at [338, 168] on b "[EMAIL_ADDRESS][DOMAIN_NAME]" at bounding box center [390, 167] width 166 height 12
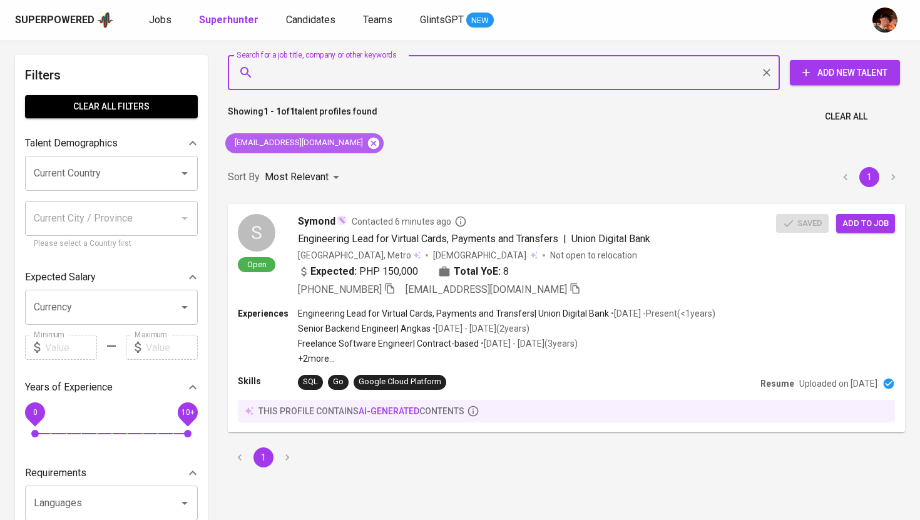
click at [368, 143] on icon at bounding box center [373, 142] width 11 height 11
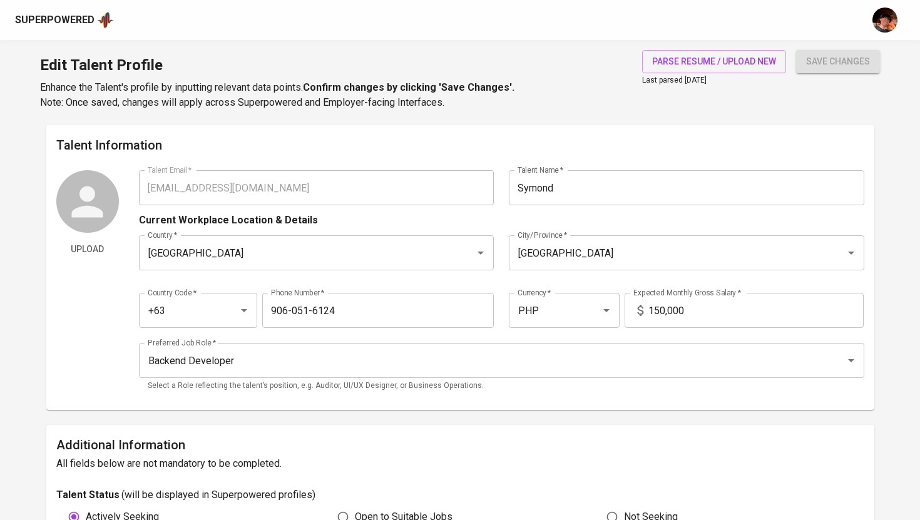
click at [641, 190] on input "Symond" at bounding box center [686, 187] width 355 height 35
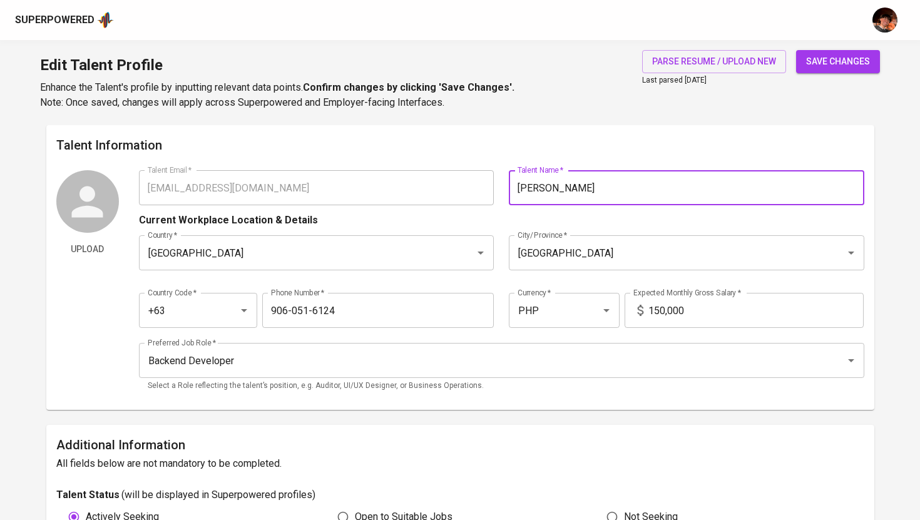
click at [822, 72] on button "save changes" at bounding box center [838, 61] width 84 height 23
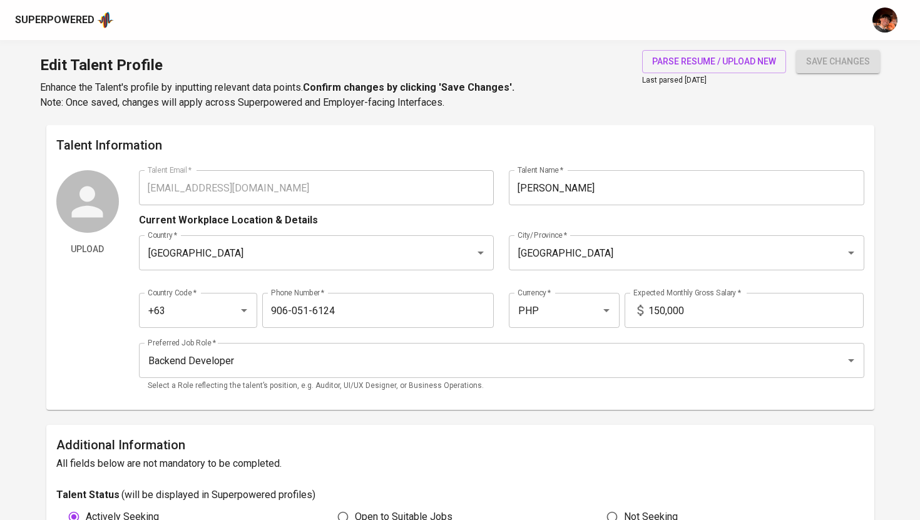
click at [623, 190] on input "Symond Jero Alindada" at bounding box center [686, 187] width 355 height 35
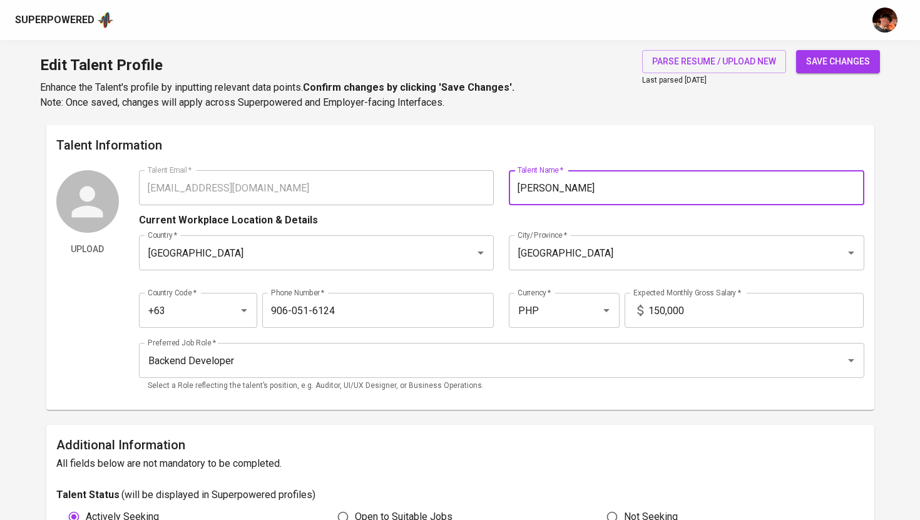
type input "Symond Jero Alindada"
click at [796, 50] on button "save changes" at bounding box center [838, 61] width 84 height 23
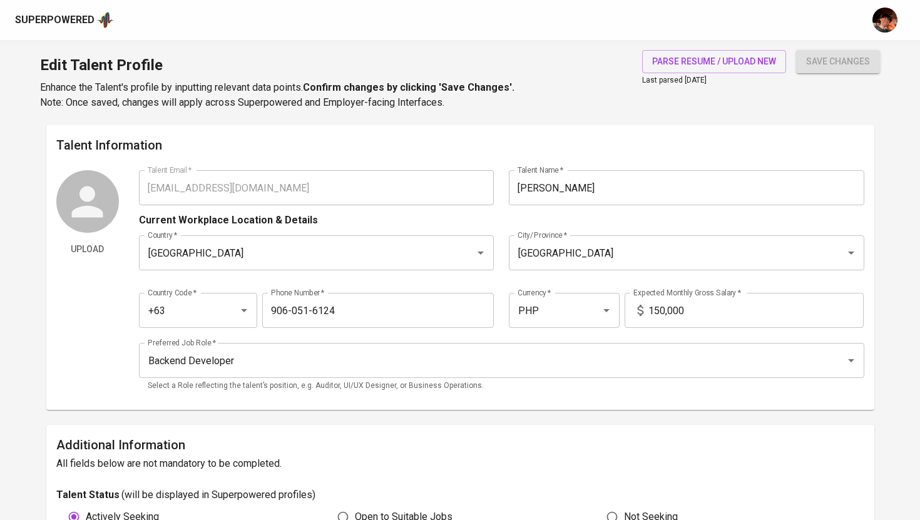
click at [138, 185] on div "Upload Talent Email   * symond.alindada@gmail.com Talent Email * Talent Name   …" at bounding box center [460, 285] width 808 height 230
click at [71, 17] on div "Superpowered" at bounding box center [54, 20] width 79 height 14
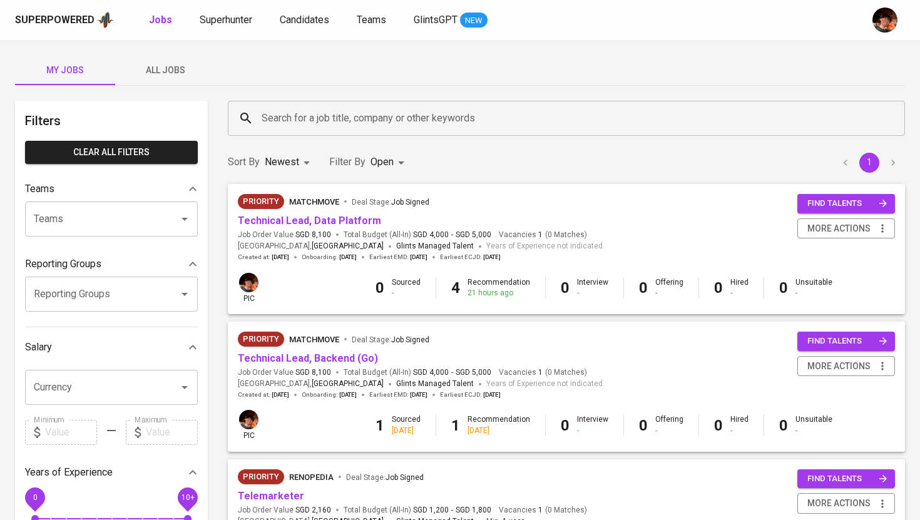
click at [298, 120] on input "Search for a job title, company or other keywords" at bounding box center [569, 118] width 622 height 24
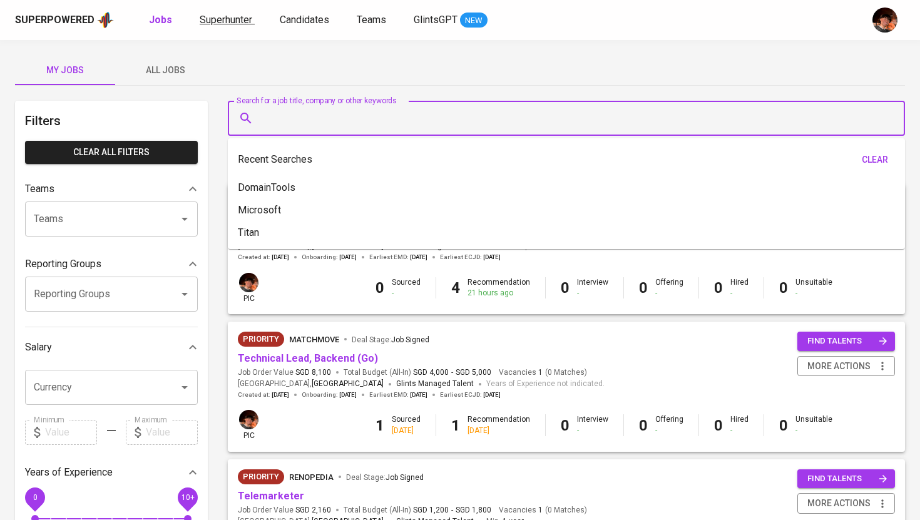
click at [215, 21] on span "Superhunter" at bounding box center [226, 20] width 53 height 12
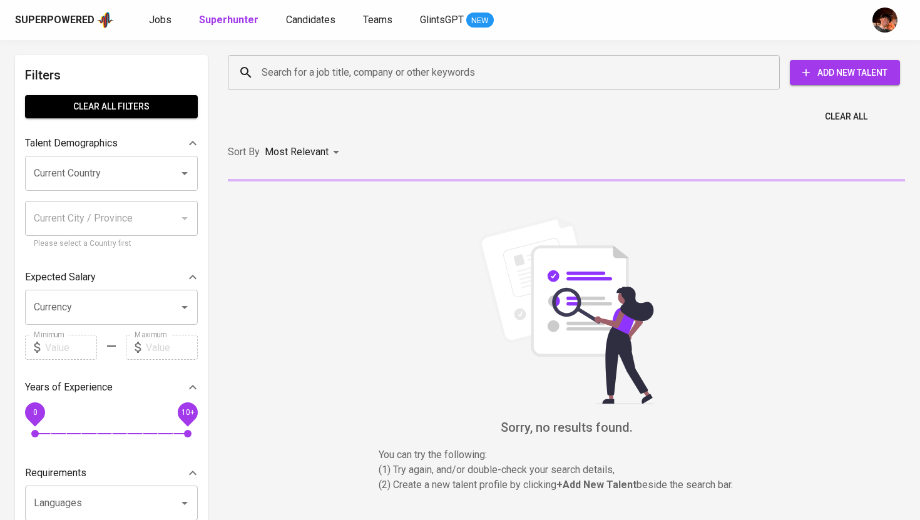
click at [330, 84] on input "Search for a job title, company or other keywords" at bounding box center [506, 73] width 497 height 24
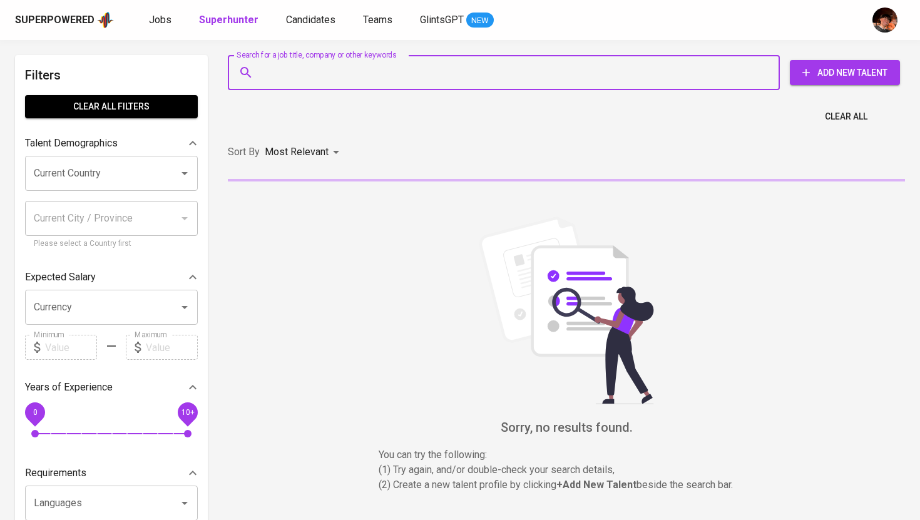
paste input "[EMAIL_ADDRESS][DOMAIN_NAME]"
type input "[EMAIL_ADDRESS][DOMAIN_NAME]"
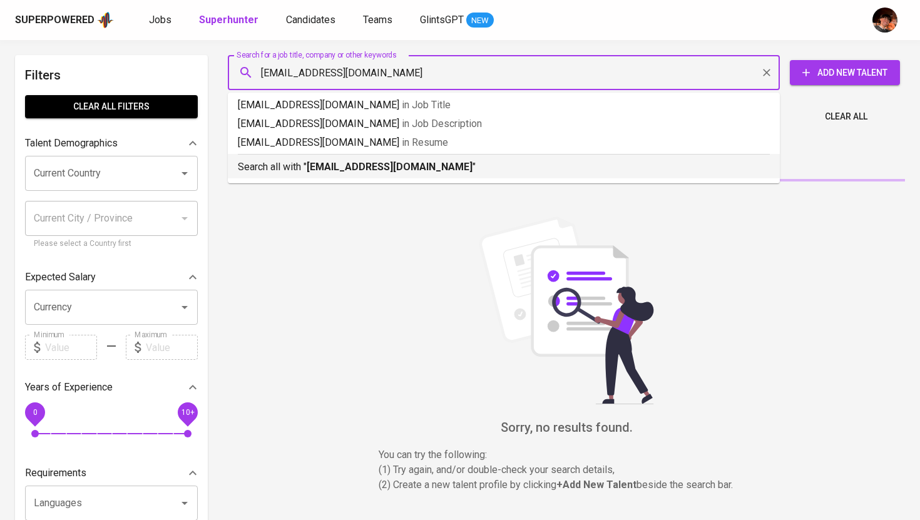
click at [356, 170] on b "[EMAIL_ADDRESS][DOMAIN_NAME]" at bounding box center [390, 167] width 166 height 12
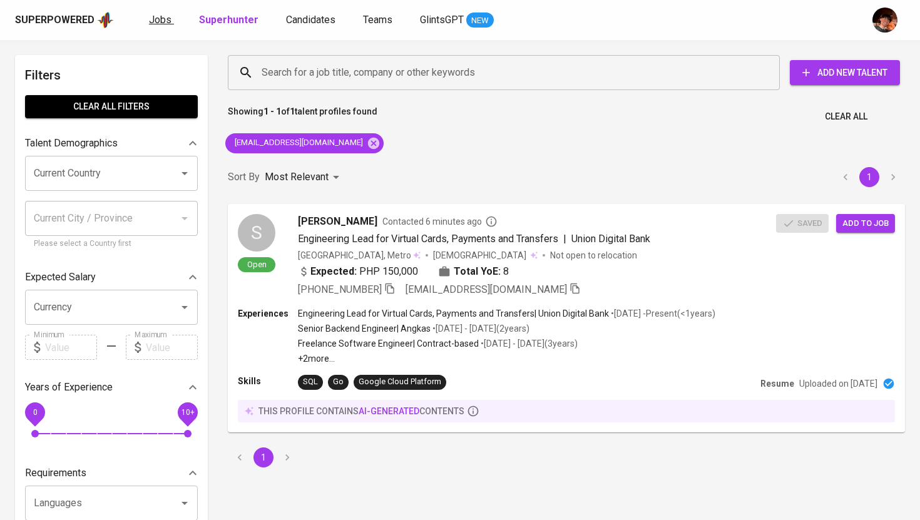
click at [155, 21] on span "Jobs" at bounding box center [160, 20] width 23 height 12
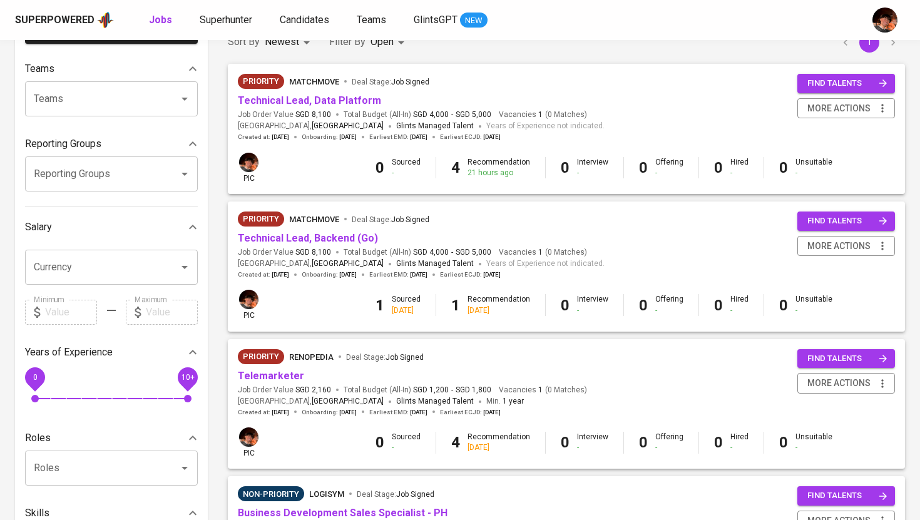
scroll to position [123, 0]
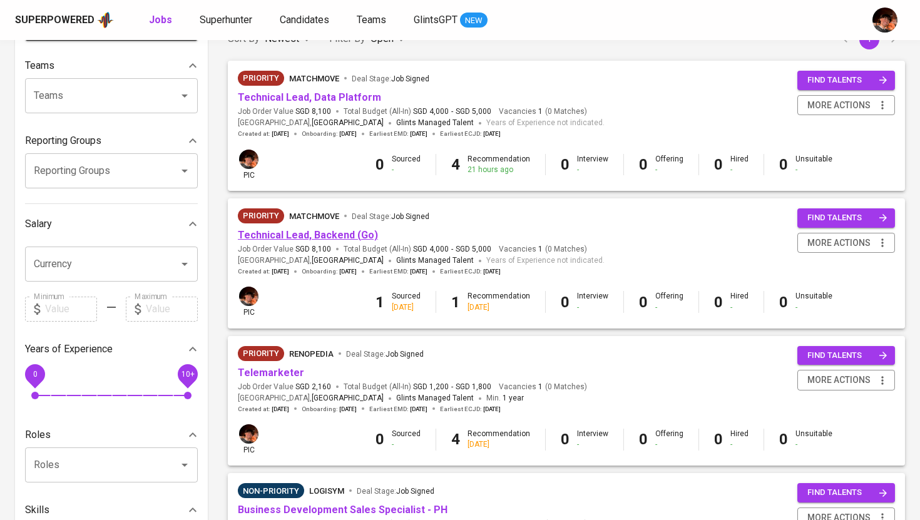
click at [324, 231] on link "Technical Lead, Backend (Go)" at bounding box center [308, 235] width 140 height 12
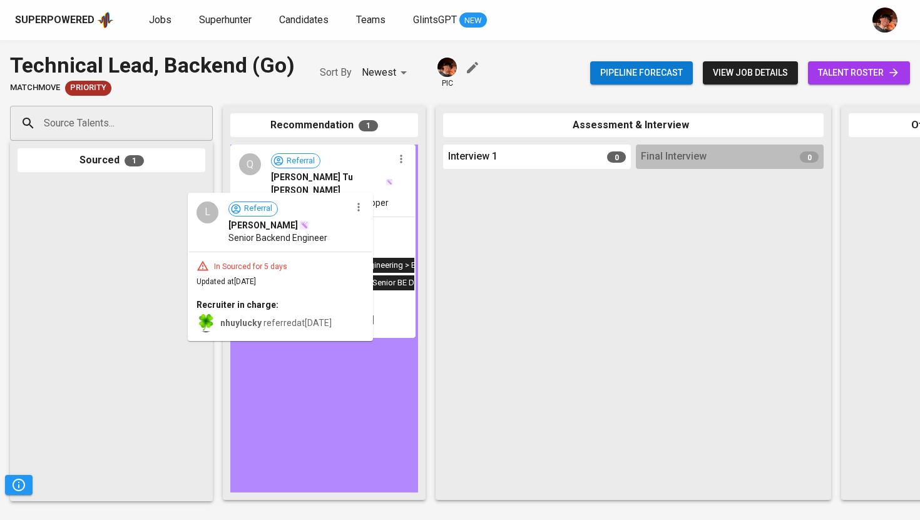
drag, startPoint x: 131, startPoint y: 225, endPoint x: 307, endPoint y: 236, distance: 176.2
